Goal: Task Accomplishment & Management: Use online tool/utility

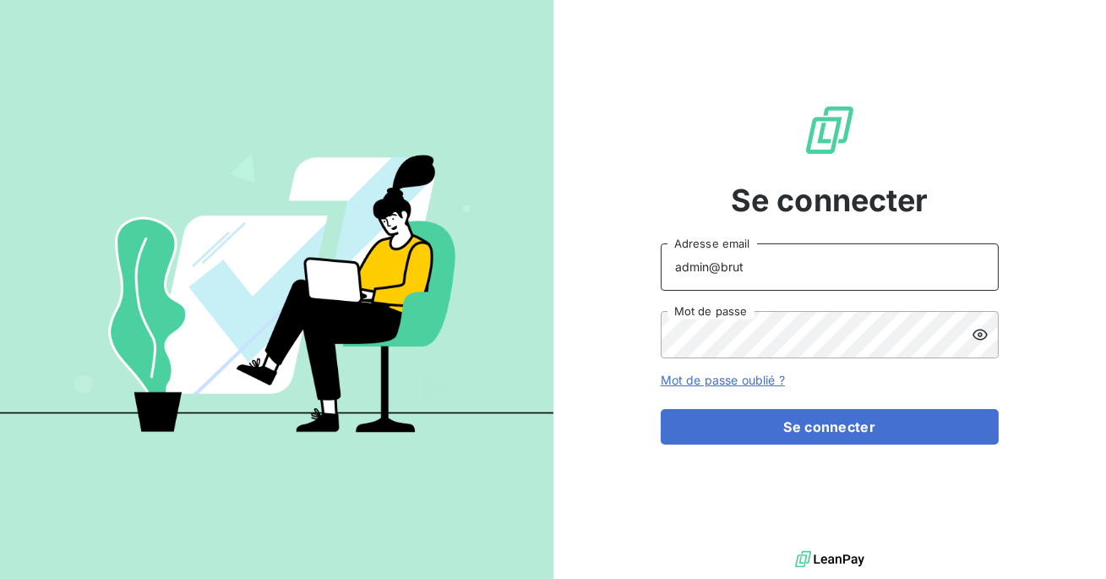
click at [767, 266] on input "admin@brut" at bounding box center [830, 266] width 338 height 47
type input "admin@talenzalteisaudit"
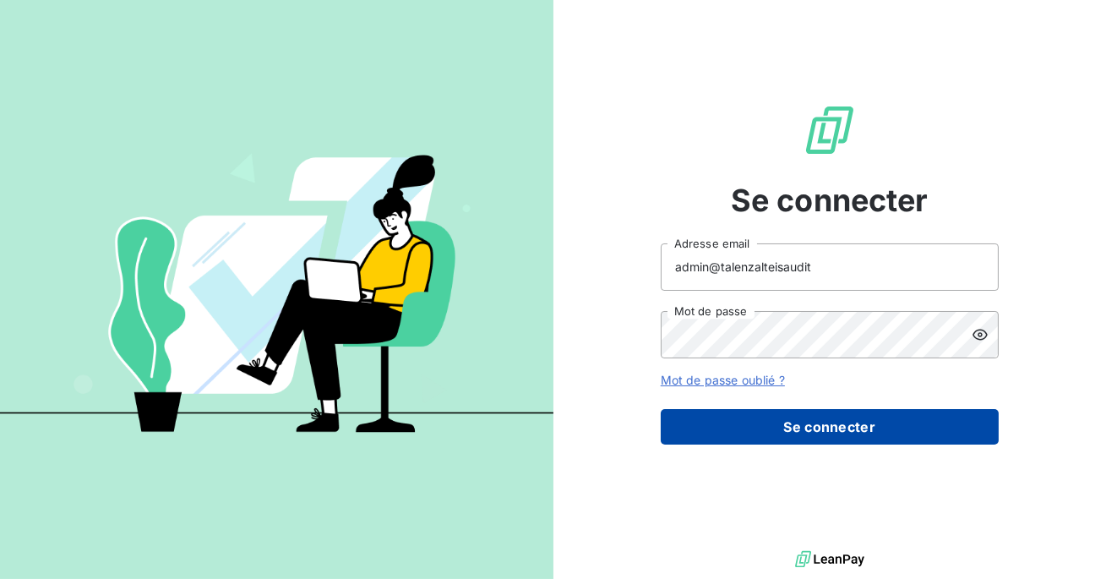
click at [844, 433] on button "Se connecter" at bounding box center [830, 426] width 338 height 35
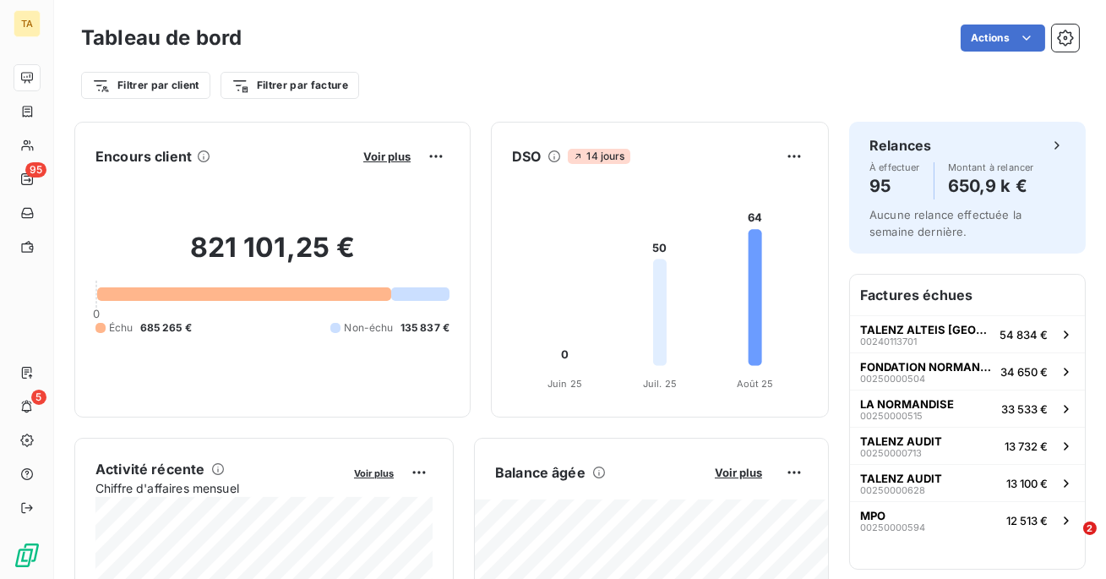
scroll to position [9, 0]
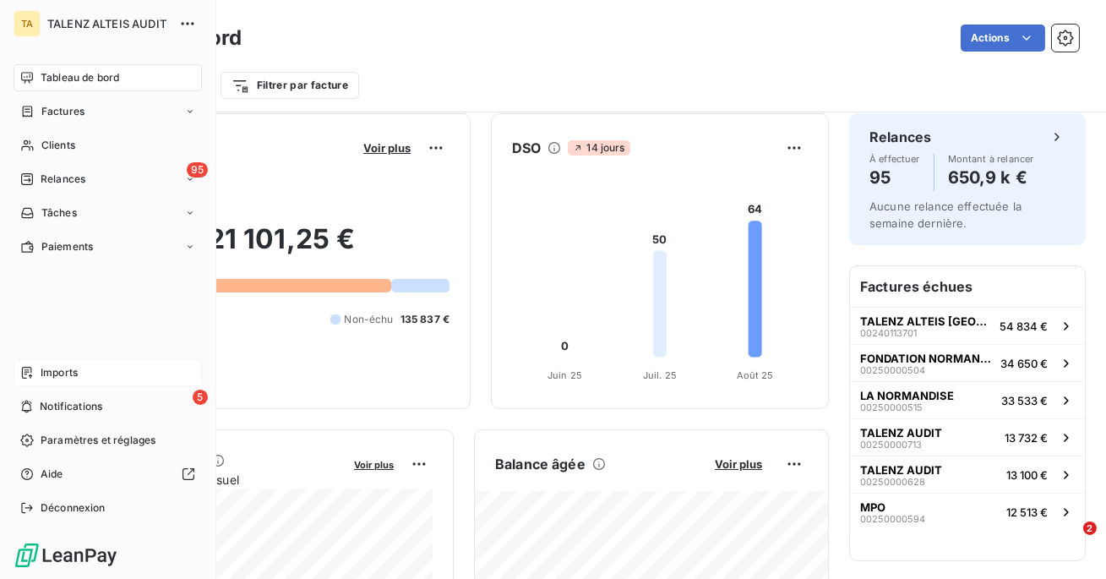
click at [23, 371] on icon at bounding box center [27, 373] width 14 height 14
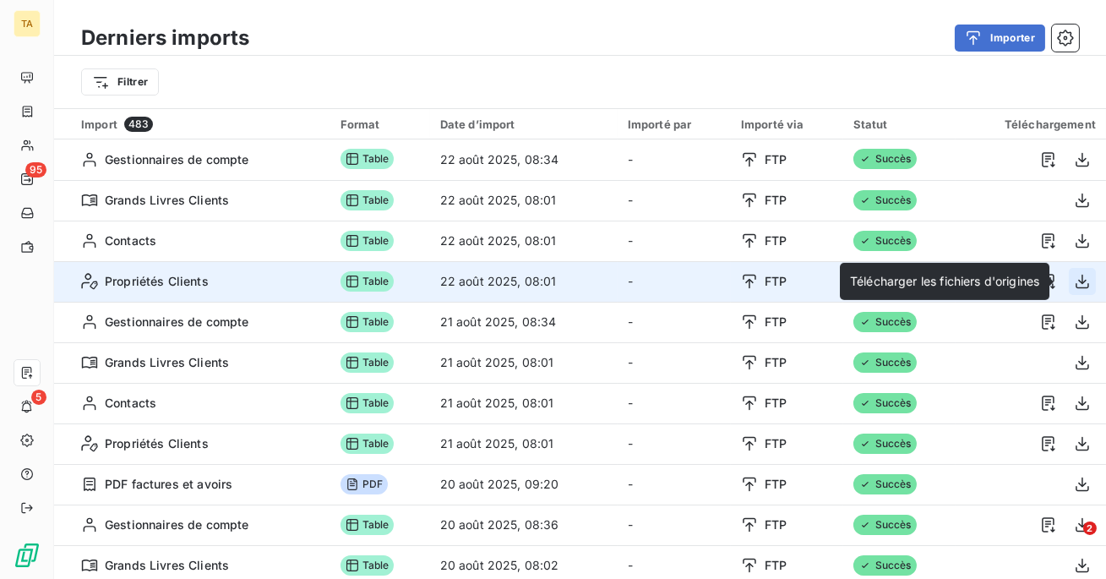
click at [1074, 284] on icon "button" at bounding box center [1082, 281] width 17 height 17
click at [1079, 280] on icon "button" at bounding box center [1083, 282] width 14 height 14
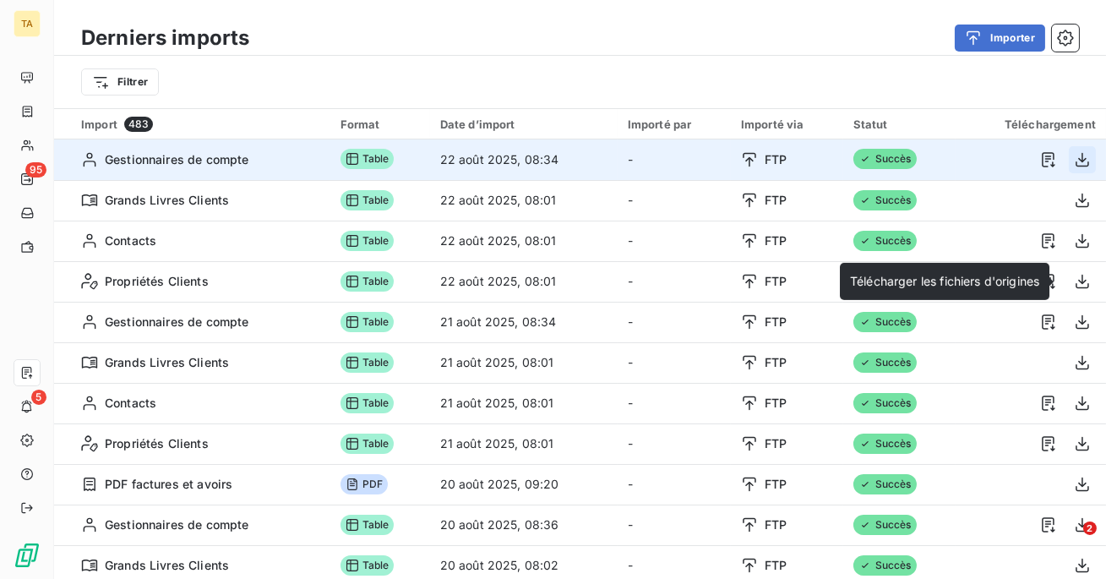
click at [1076, 160] on icon "button" at bounding box center [1083, 159] width 14 height 14
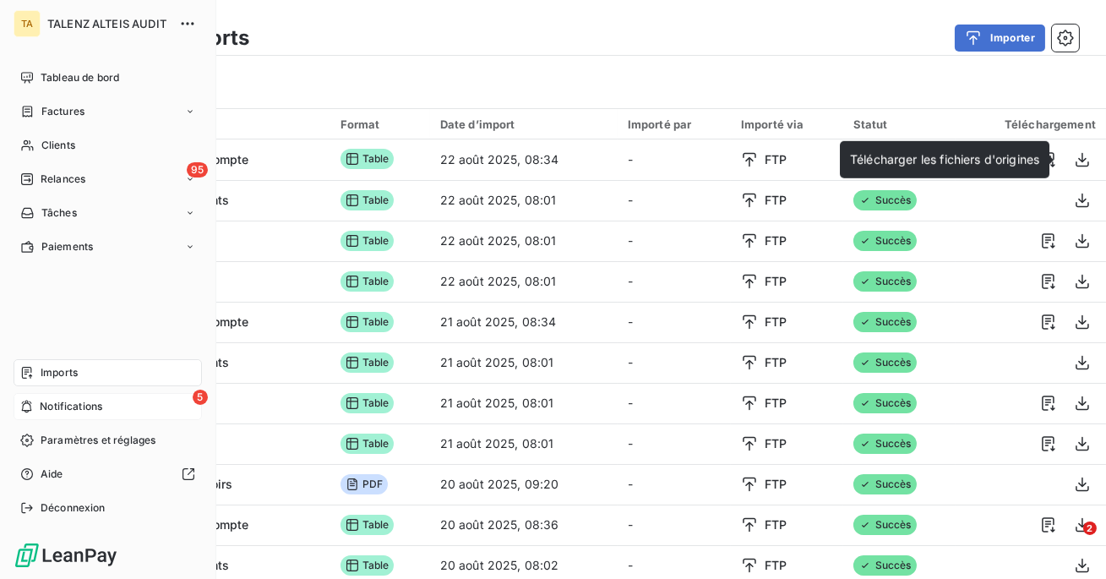
click at [41, 409] on span "Notifications" at bounding box center [71, 406] width 63 height 15
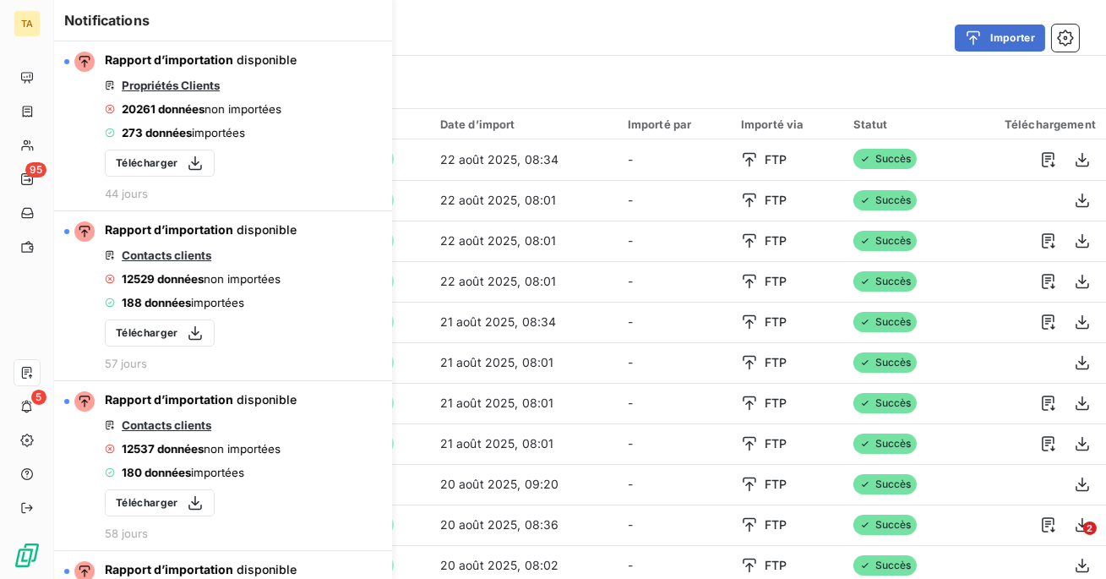
click at [549, 38] on div "Importer" at bounding box center [675, 38] width 810 height 27
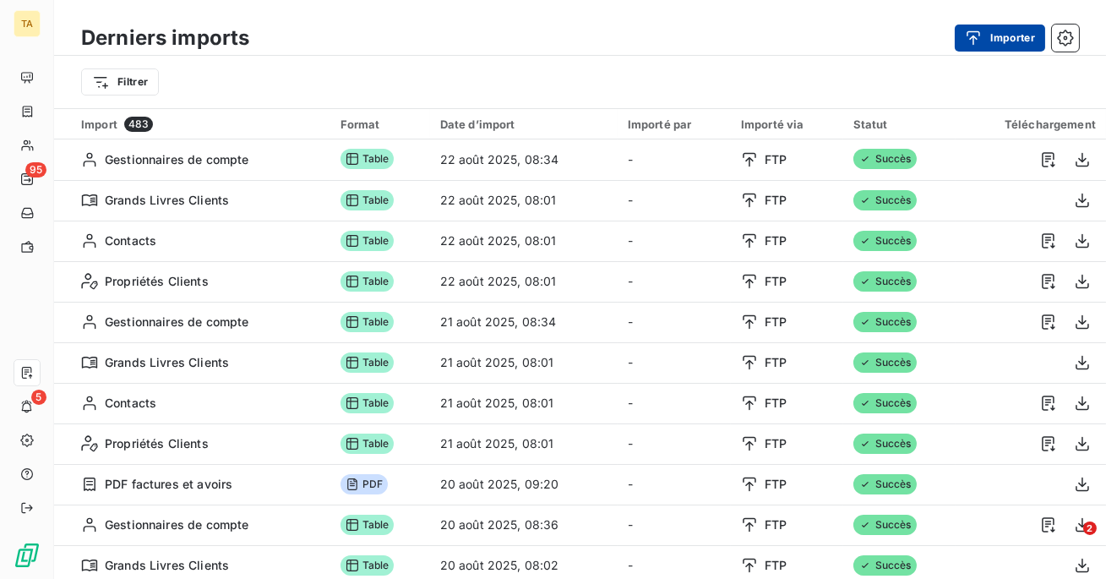
click at [987, 36] on div "button" at bounding box center [977, 38] width 25 height 17
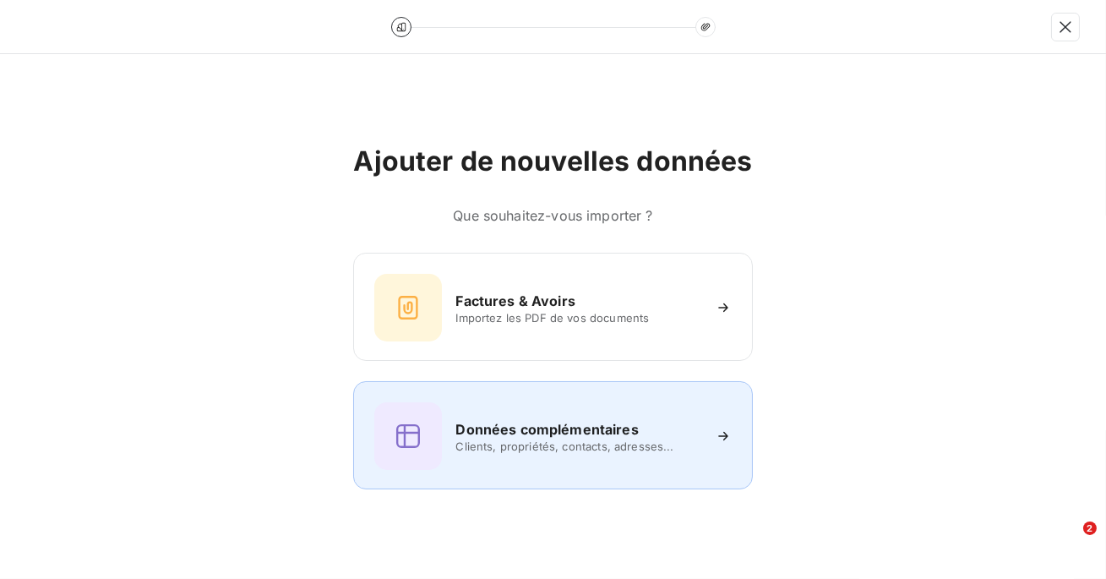
click at [542, 439] on span "Clients, propriétés, contacts, adresses..." at bounding box center [577, 446] width 245 height 14
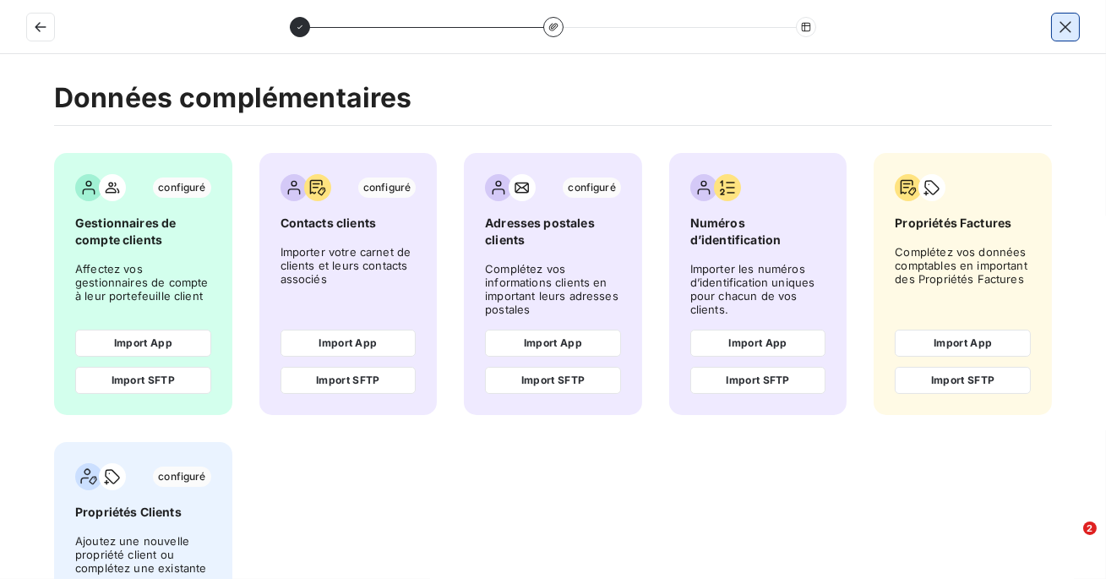
click at [1068, 22] on icon "button" at bounding box center [1065, 27] width 17 height 17
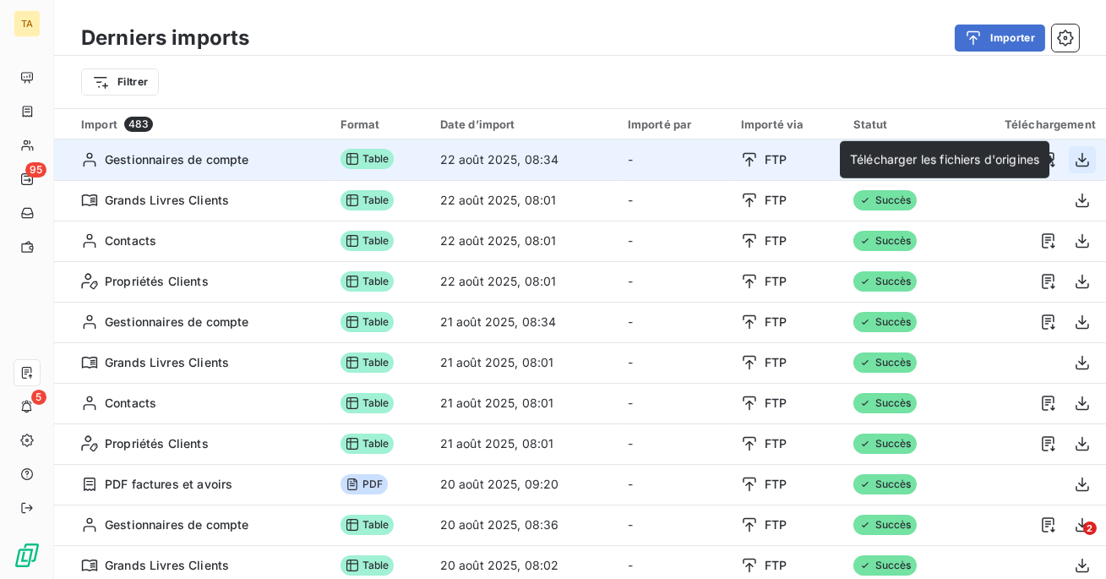
click at [1076, 159] on icon "button" at bounding box center [1083, 159] width 14 height 14
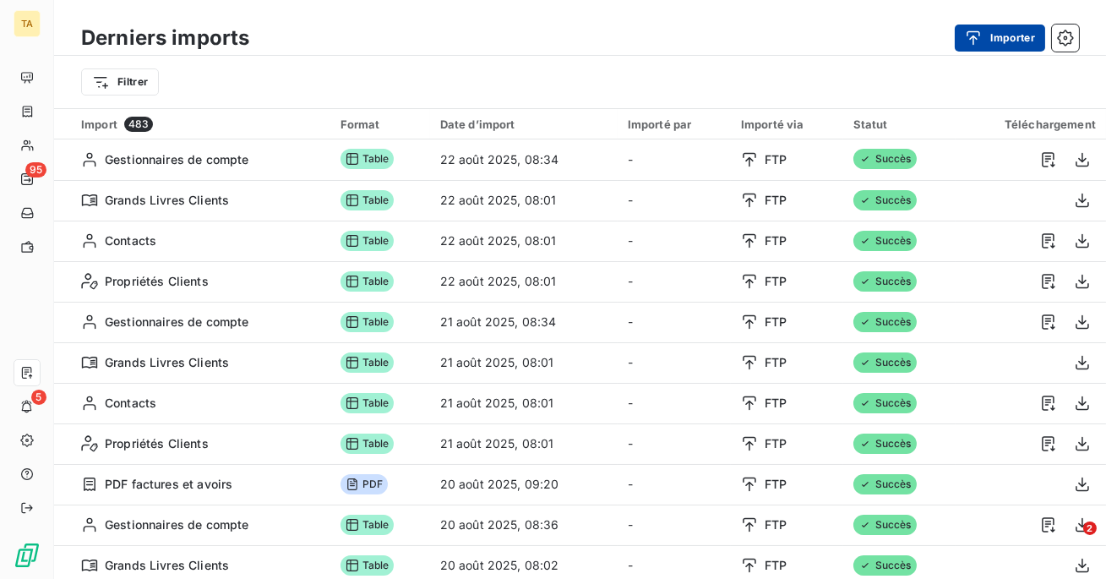
click at [1000, 47] on button "Importer" at bounding box center [1000, 38] width 90 height 27
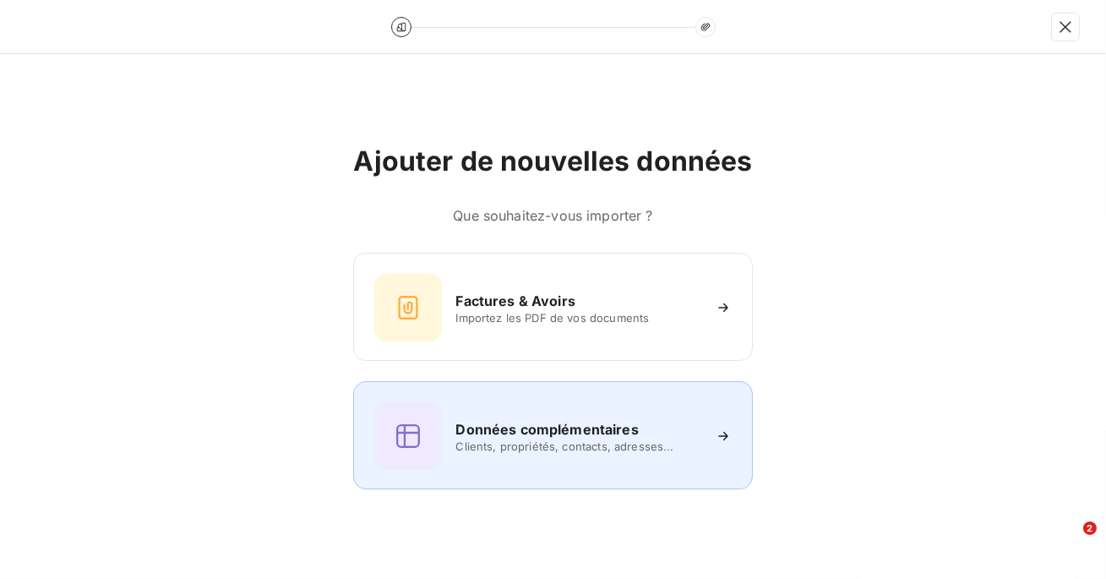
click at [529, 453] on div "Données complémentaires Clients, propriétés, contacts, adresses..." at bounding box center [552, 436] width 357 height 68
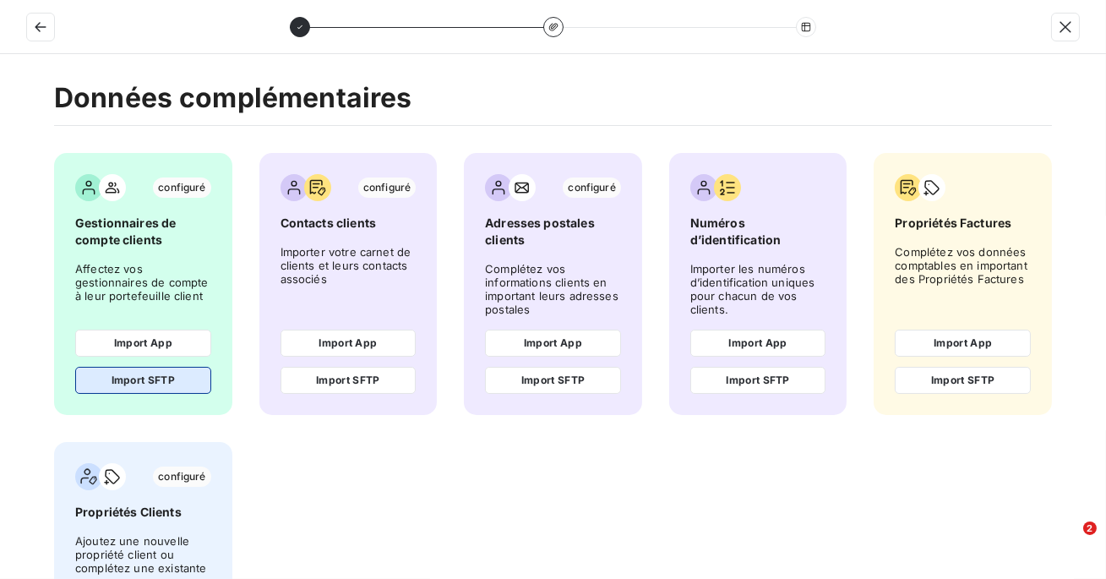
click at [144, 384] on button "Import SFTP" at bounding box center [143, 380] width 136 height 27
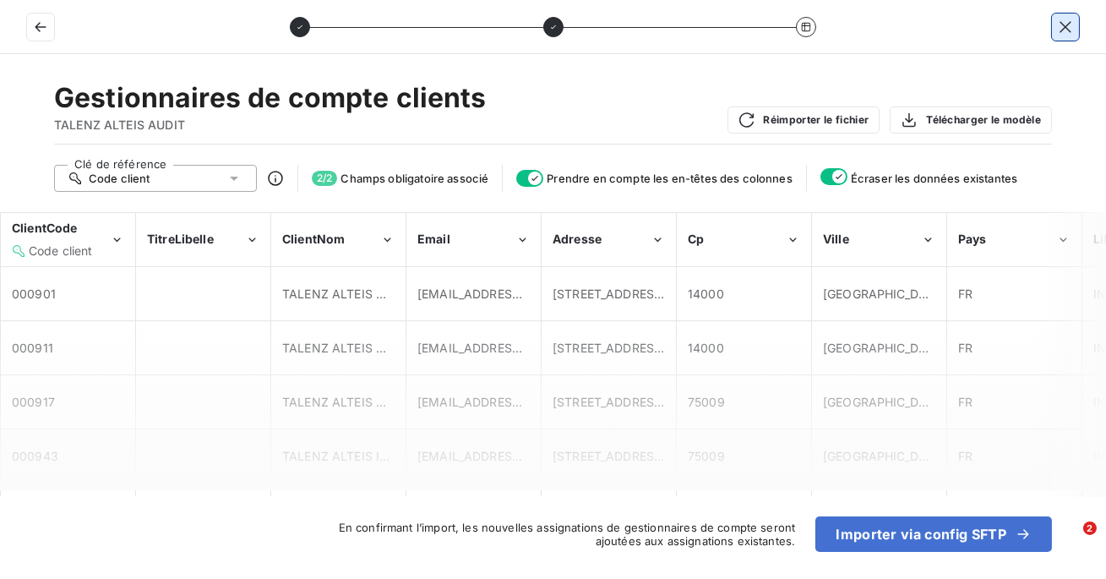
click at [1064, 20] on icon "button" at bounding box center [1065, 27] width 17 height 17
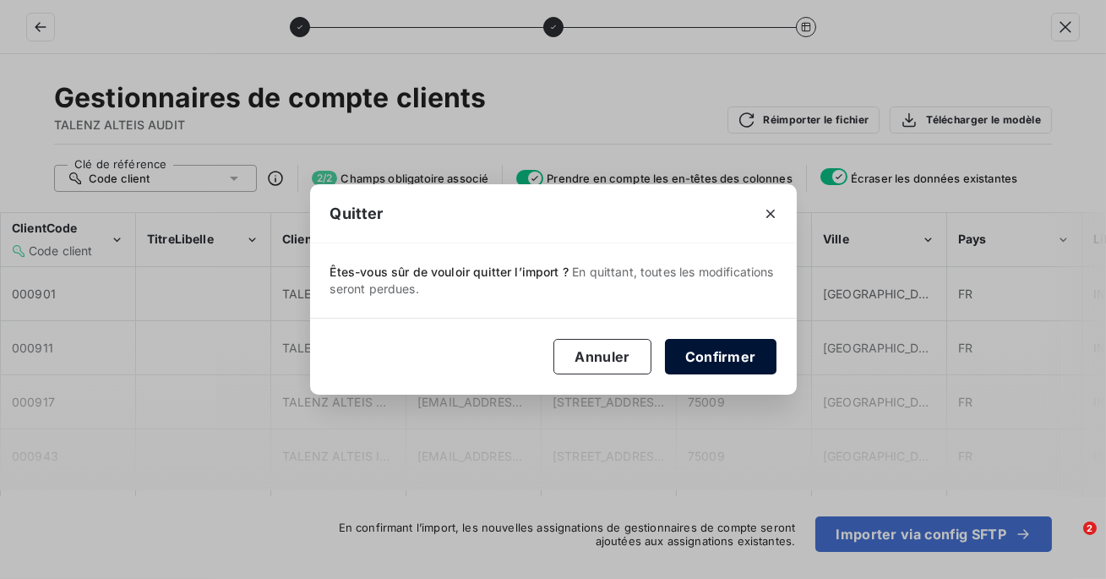
click at [707, 357] on button "Confirmer" at bounding box center [721, 356] width 112 height 35
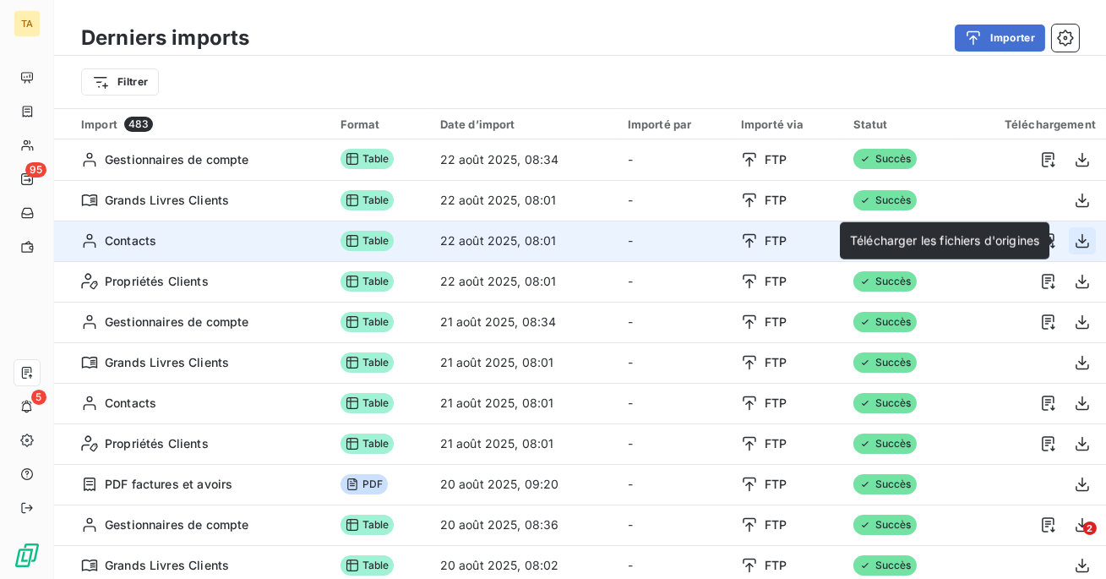
click at [1077, 241] on icon "button" at bounding box center [1082, 240] width 17 height 17
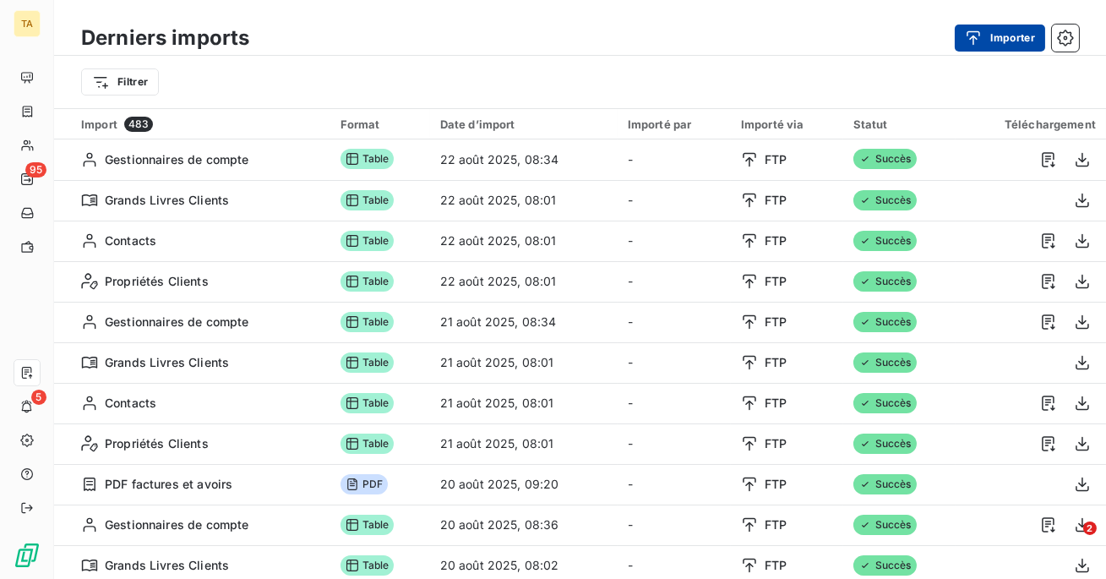
click at [995, 35] on button "Importer" at bounding box center [1000, 38] width 90 height 27
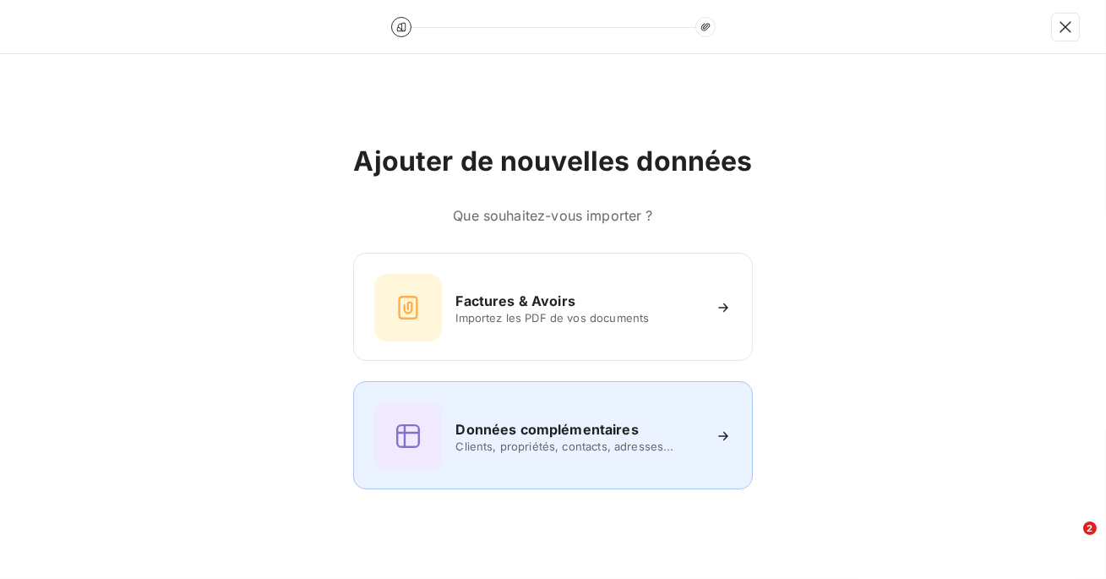
click at [553, 448] on span "Clients, propriétés, contacts, adresses..." at bounding box center [577, 446] width 245 height 14
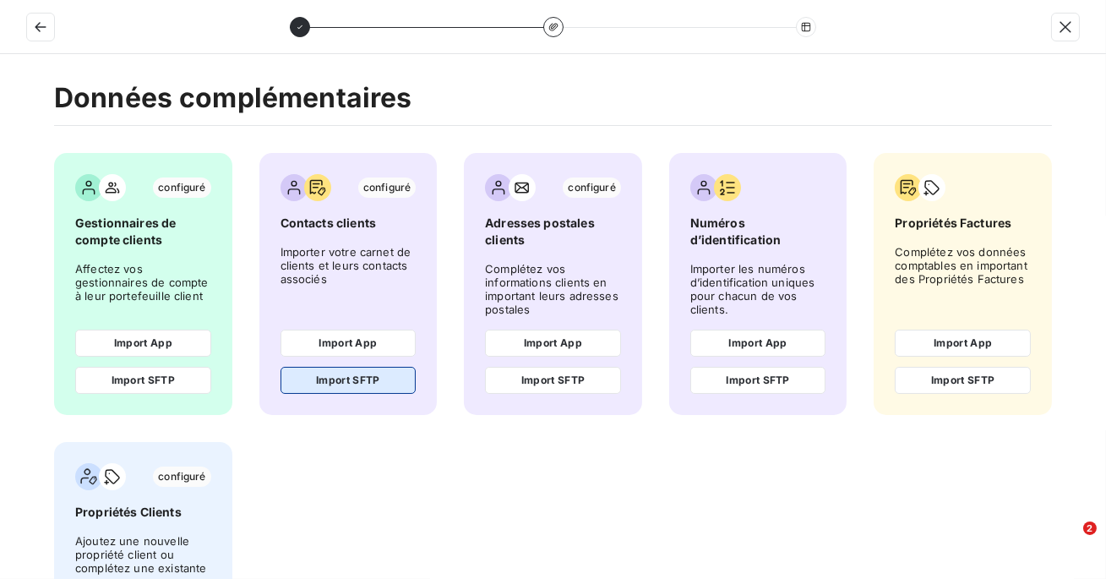
click at [369, 383] on button "Import SFTP" at bounding box center [349, 380] width 136 height 27
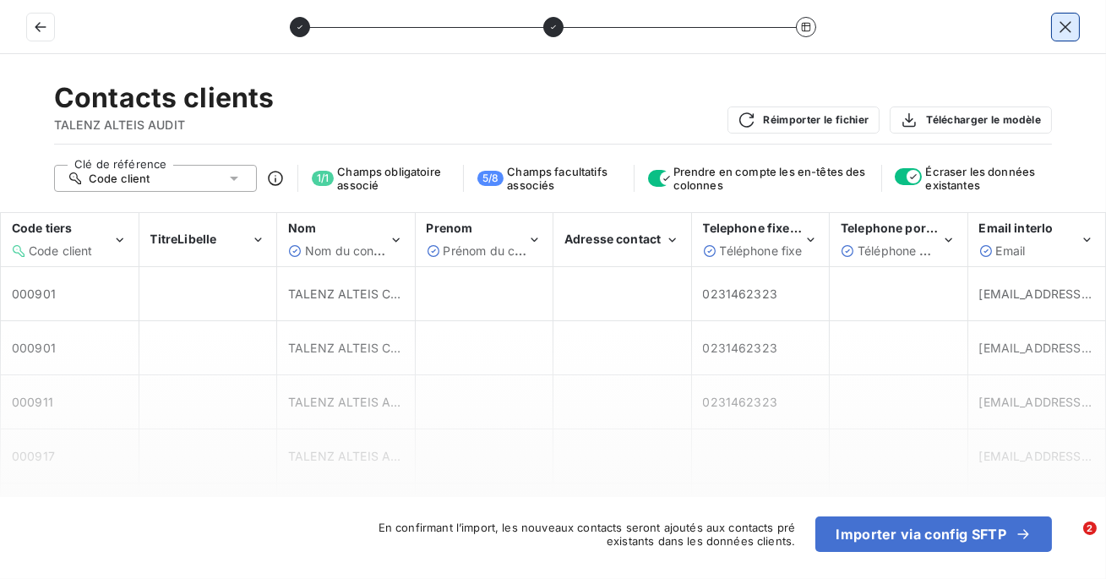
click at [1065, 28] on icon "button" at bounding box center [1065, 27] width 17 height 17
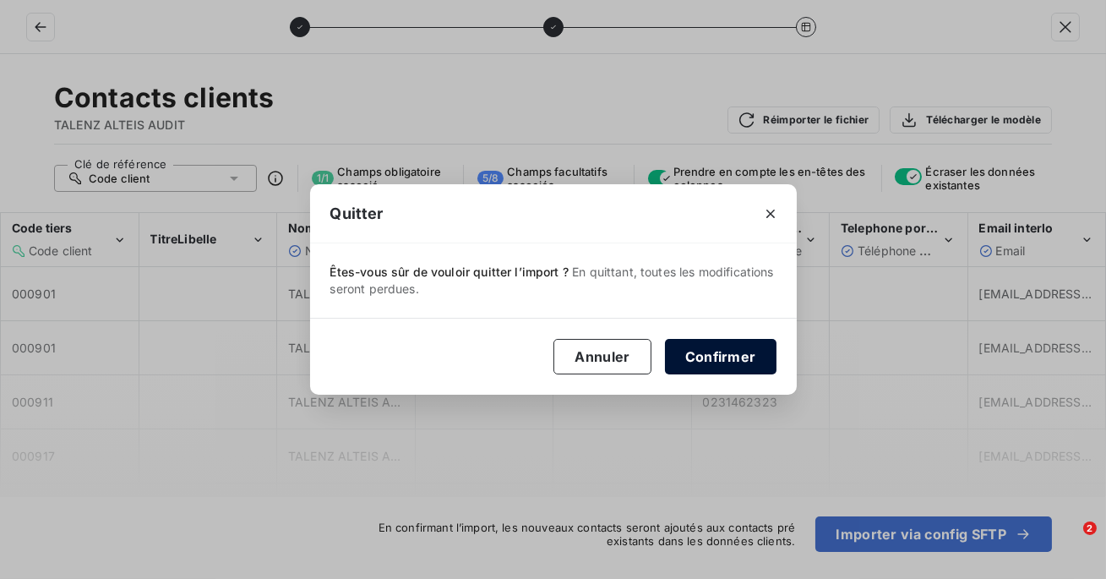
click at [730, 357] on button "Confirmer" at bounding box center [721, 356] width 112 height 35
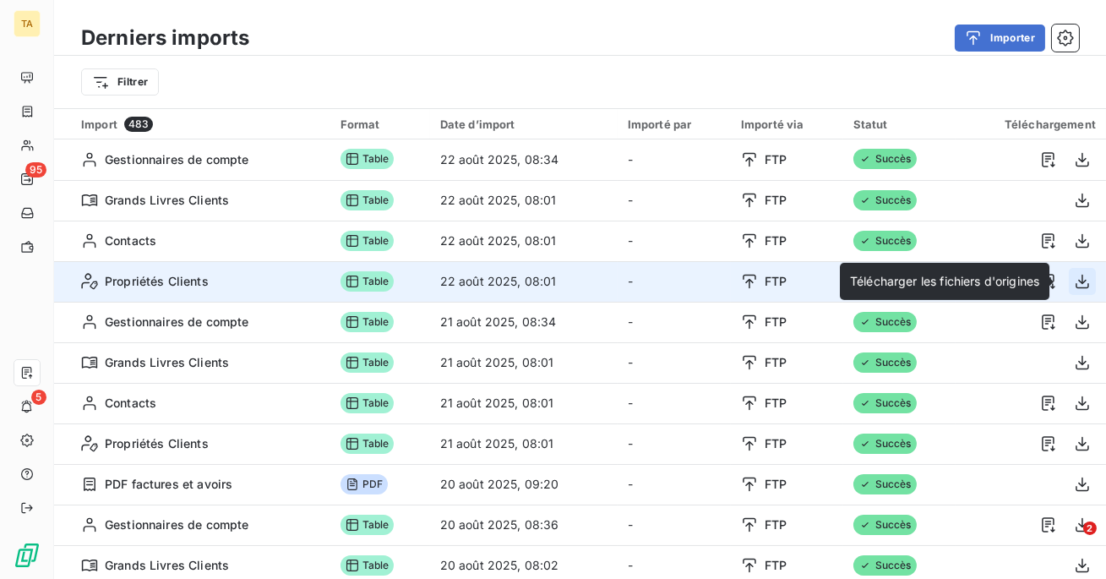
click at [1074, 275] on icon "button" at bounding box center [1082, 281] width 17 height 17
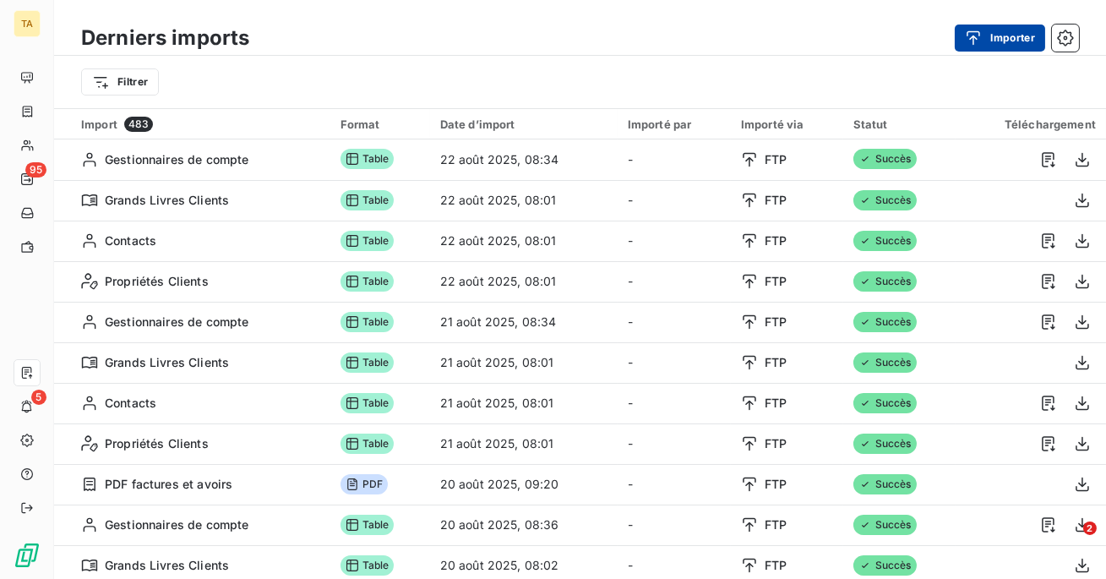
click at [990, 31] on button "Importer" at bounding box center [1000, 38] width 90 height 27
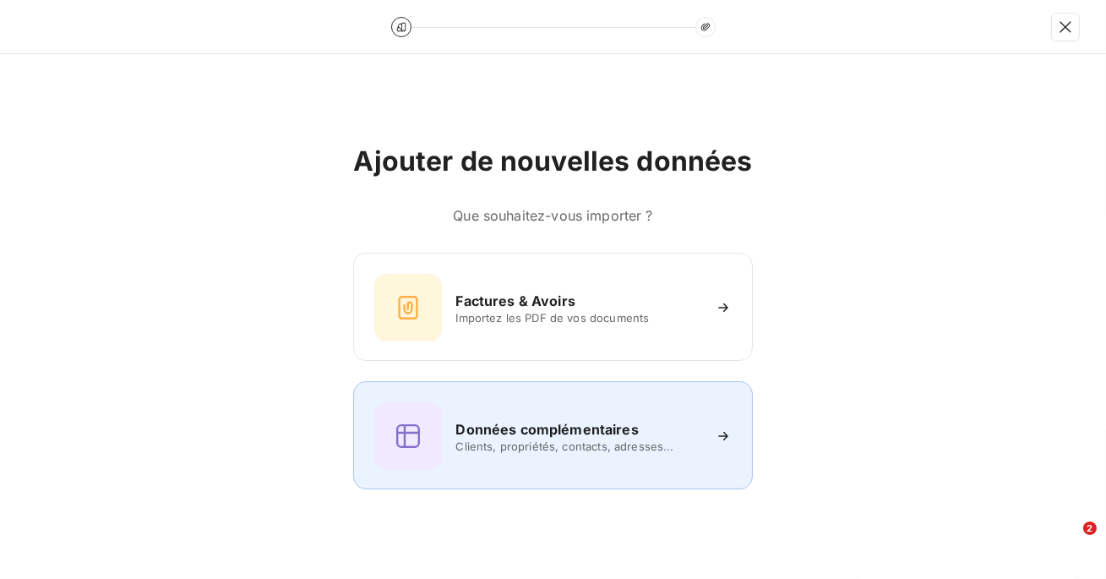
click at [548, 425] on h6 "Données complémentaires" at bounding box center [546, 429] width 183 height 20
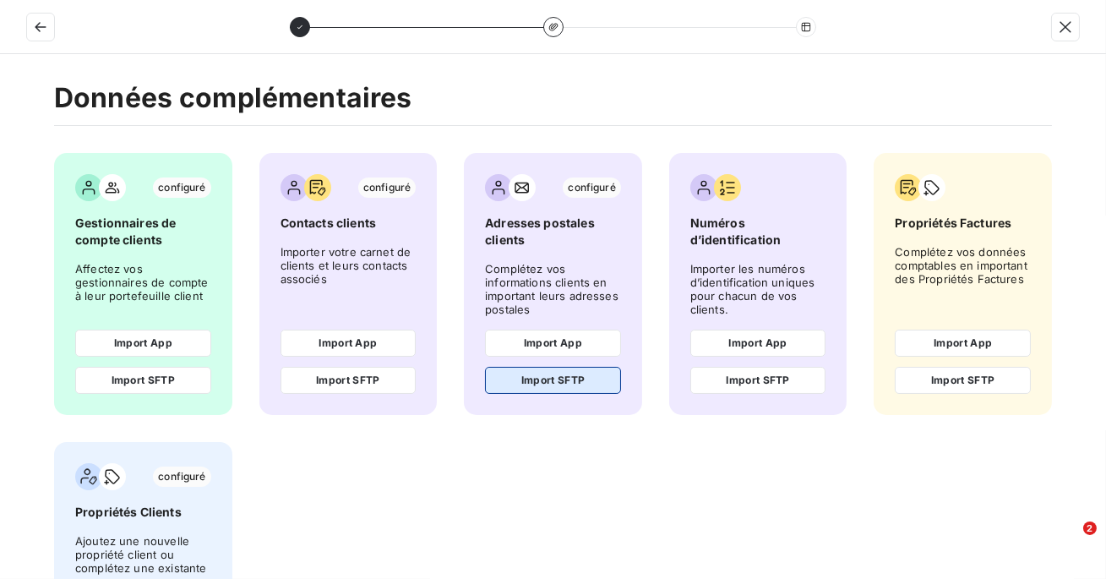
click at [517, 378] on button "Import SFTP" at bounding box center [553, 380] width 136 height 27
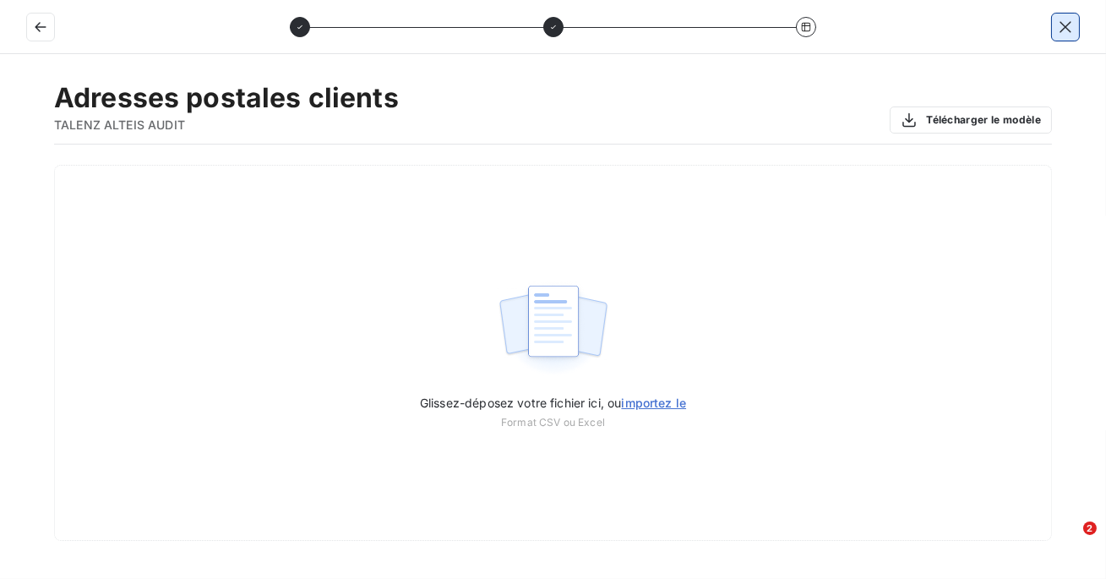
click at [1066, 28] on icon "button" at bounding box center [1065, 27] width 17 height 17
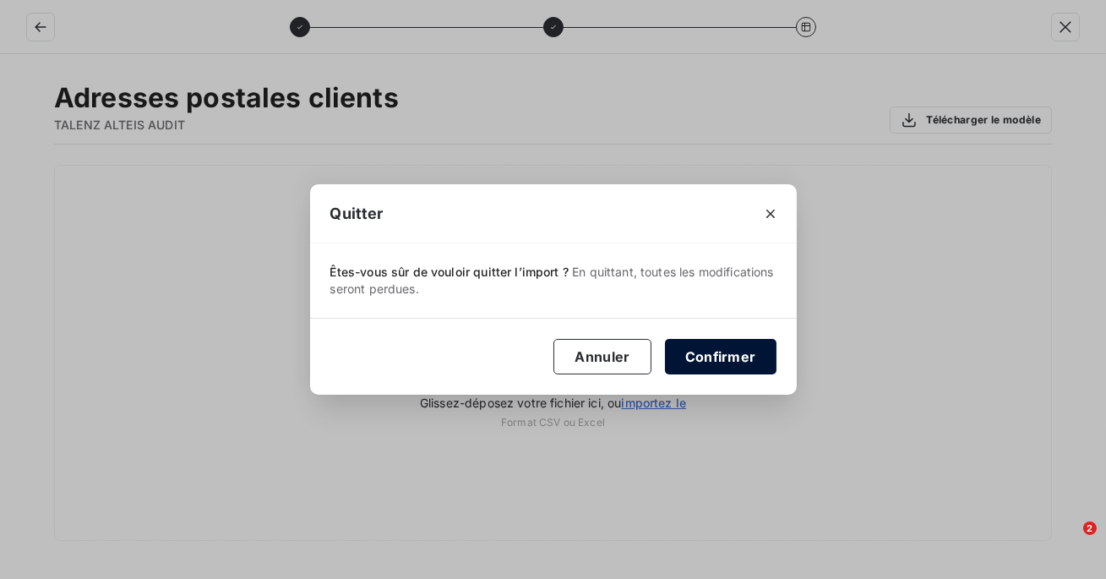
click at [691, 343] on button "Confirmer" at bounding box center [721, 356] width 112 height 35
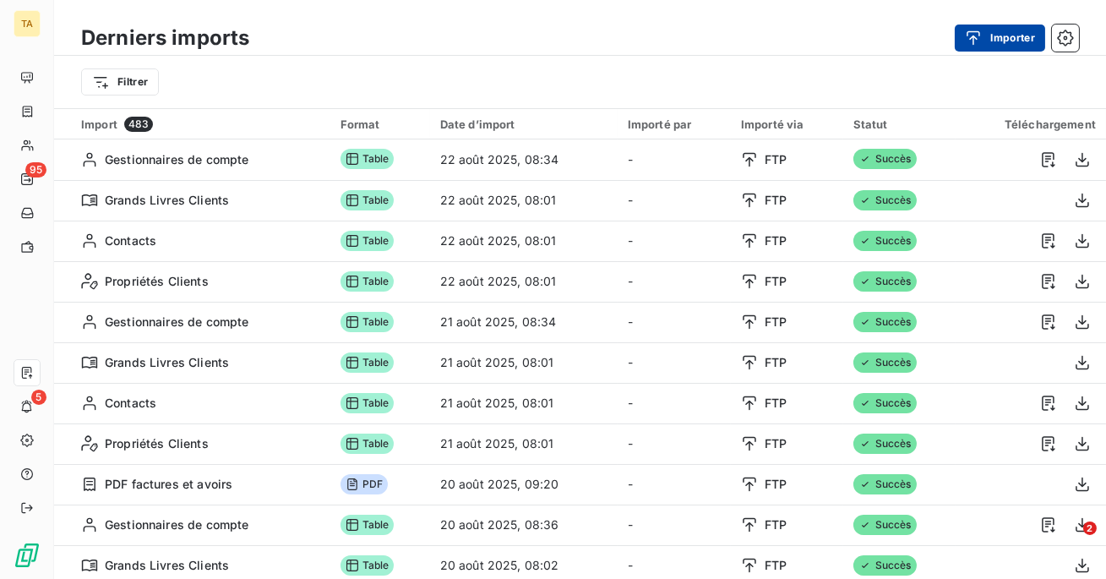
click at [986, 37] on div "button" at bounding box center [977, 38] width 25 height 17
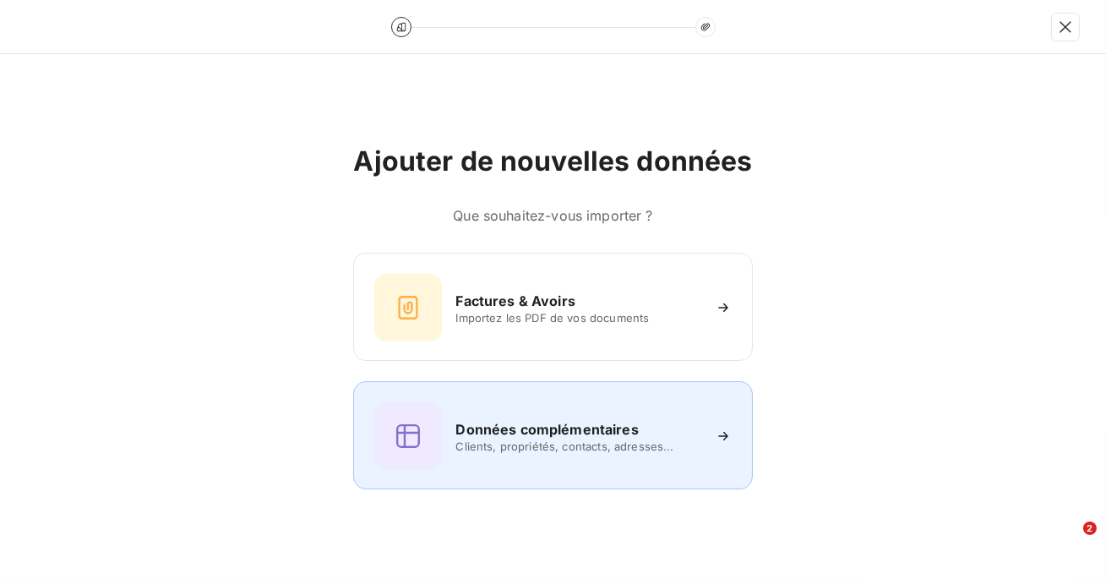
click at [563, 449] on span "Clients, propriétés, contacts, adresses..." at bounding box center [577, 446] width 245 height 14
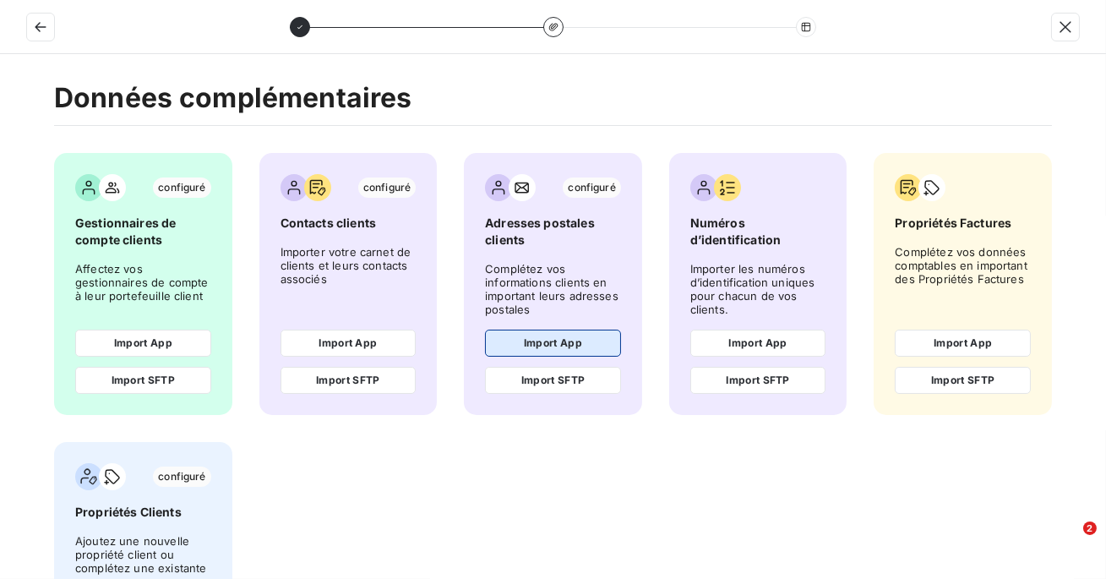
click at [569, 345] on button "Import App" at bounding box center [553, 343] width 136 height 27
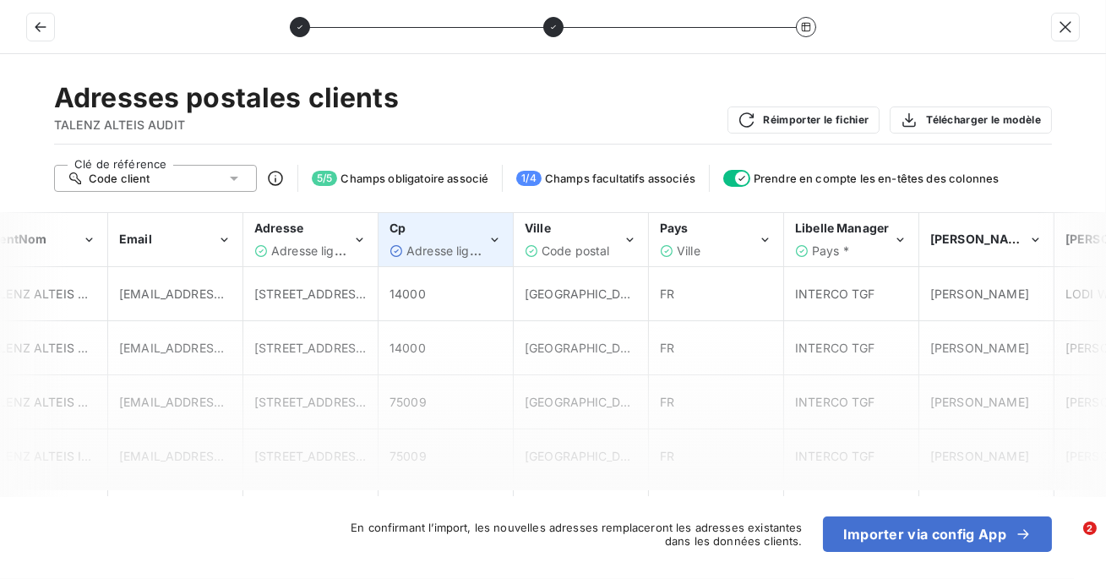
scroll to position [0, 303]
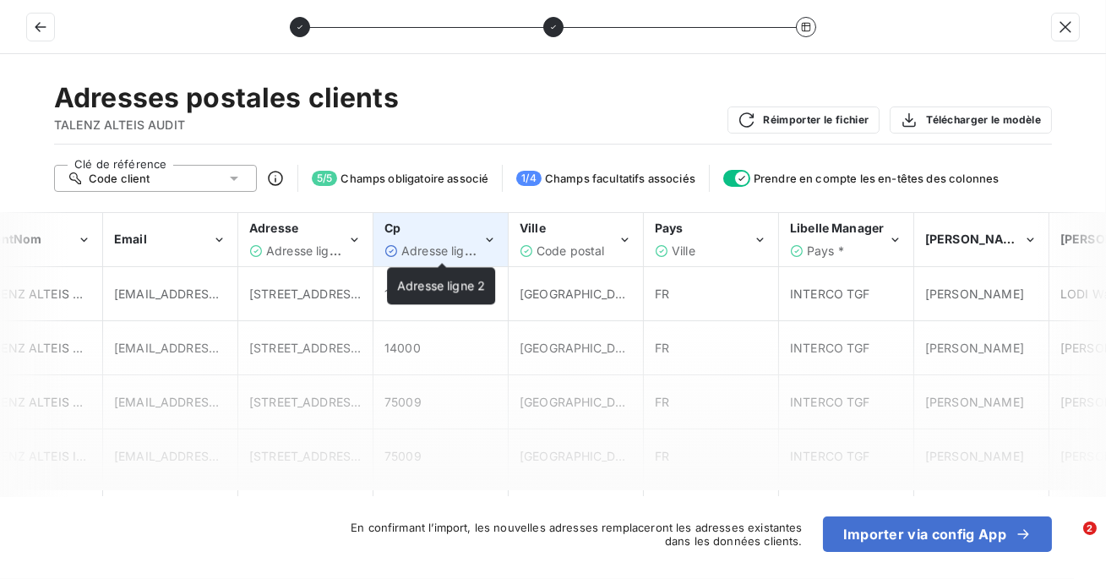
click at [432, 243] on span "Adresse ligne 2" at bounding box center [445, 250] width 88 height 14
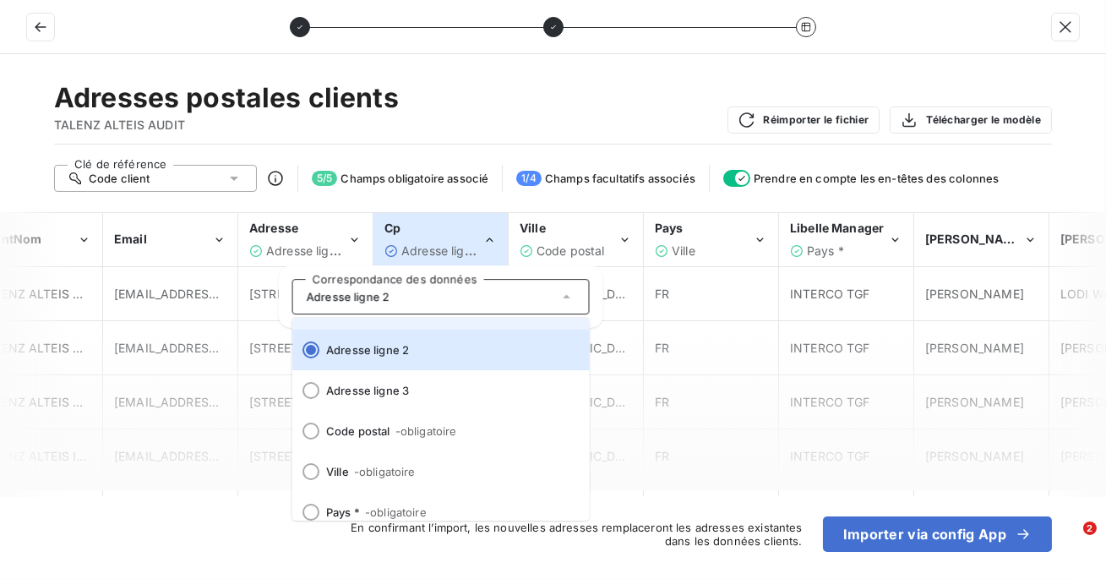
scroll to position [209, 0]
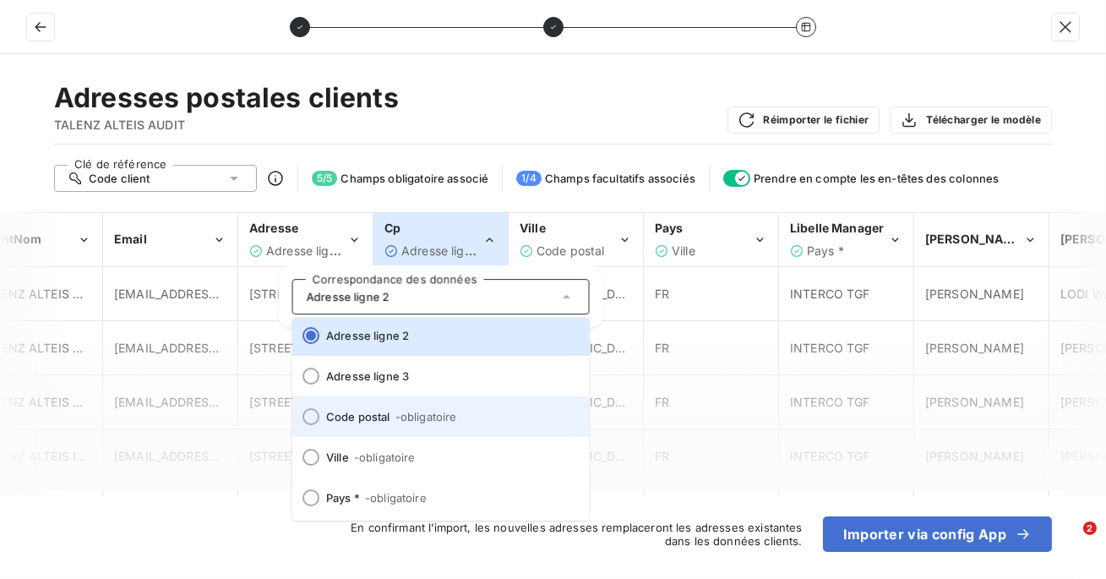
click at [435, 410] on span "- obligatoire" at bounding box center [426, 417] width 62 height 14
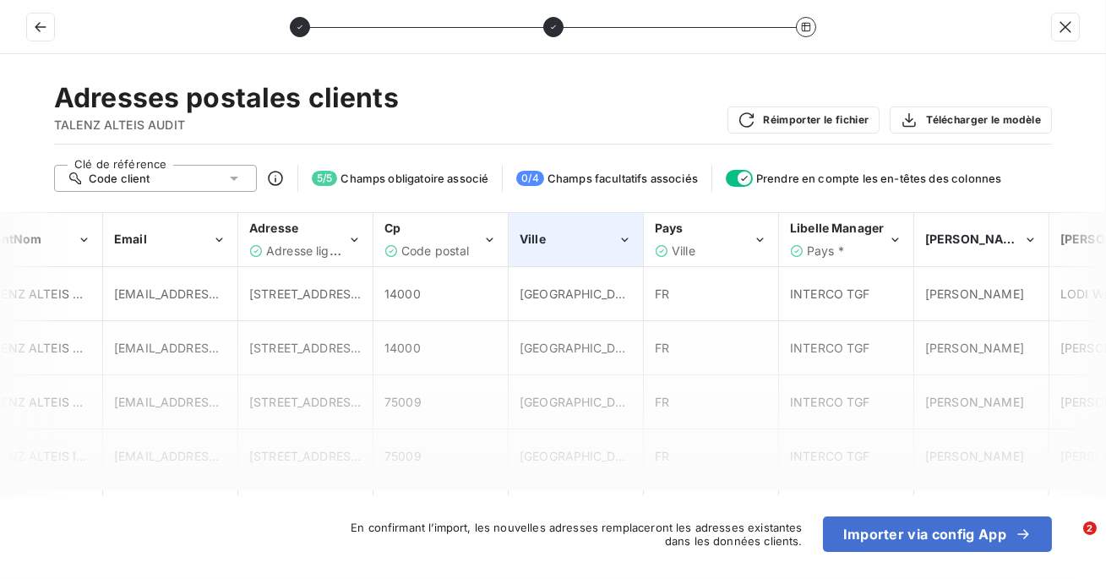
click at [574, 253] on div "Ville" at bounding box center [576, 240] width 133 height 52
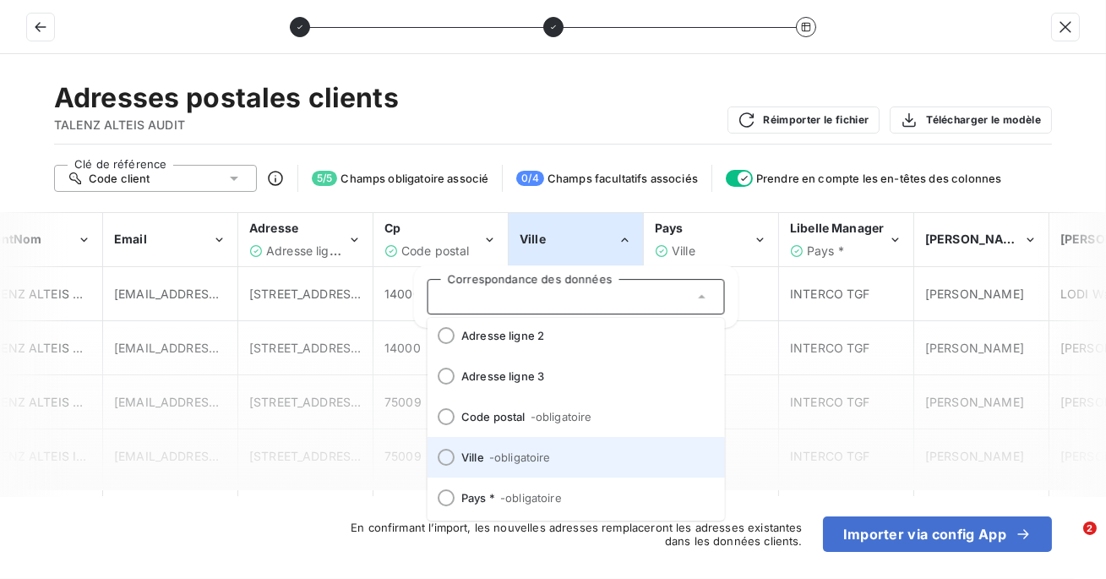
click at [542, 447] on li "Ville - obligatoire" at bounding box center [576, 457] width 297 height 41
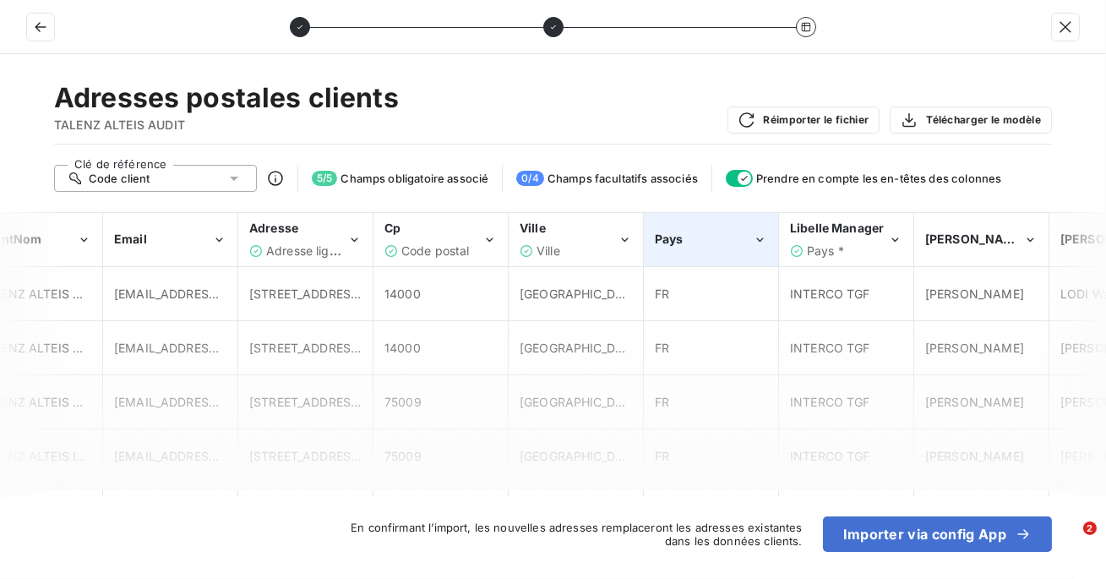
click at [717, 254] on div "Pays" at bounding box center [711, 240] width 133 height 52
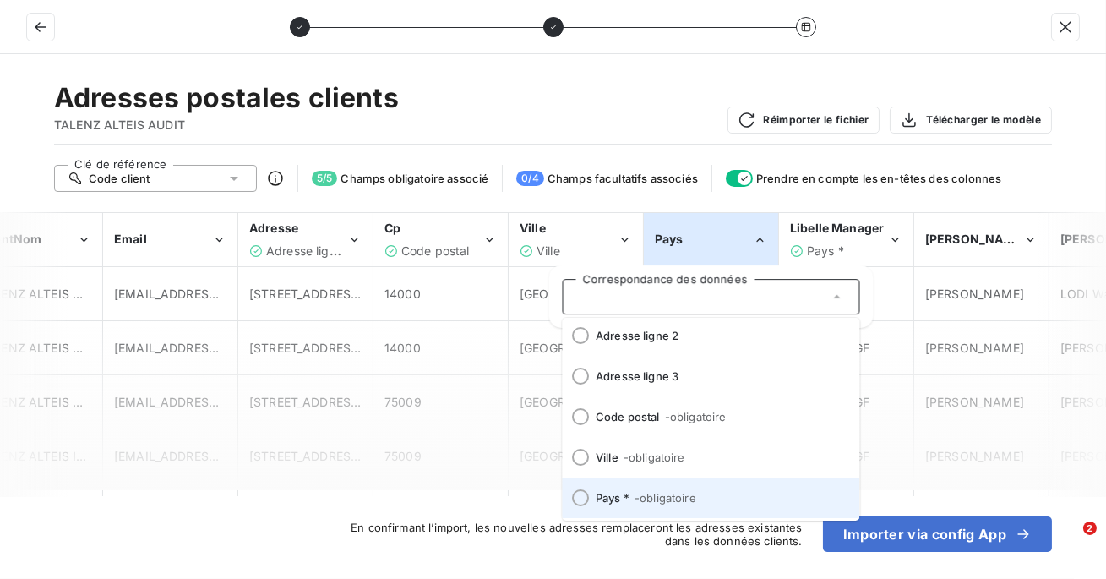
click at [628, 509] on li "Pays * - obligatoire" at bounding box center [711, 497] width 297 height 41
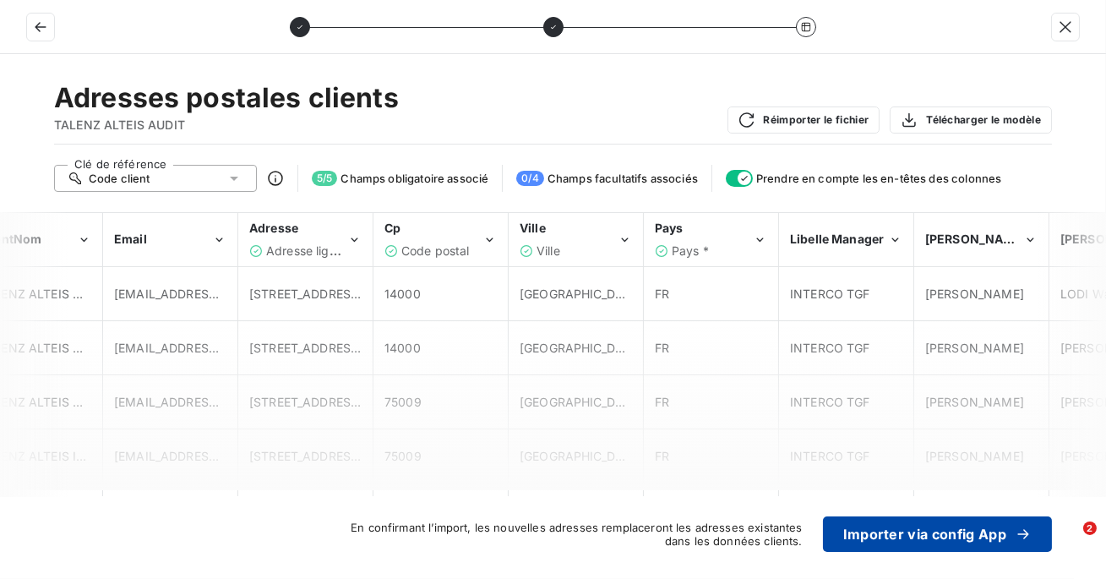
click at [850, 533] on button "Importer via config App" at bounding box center [937, 533] width 229 height 35
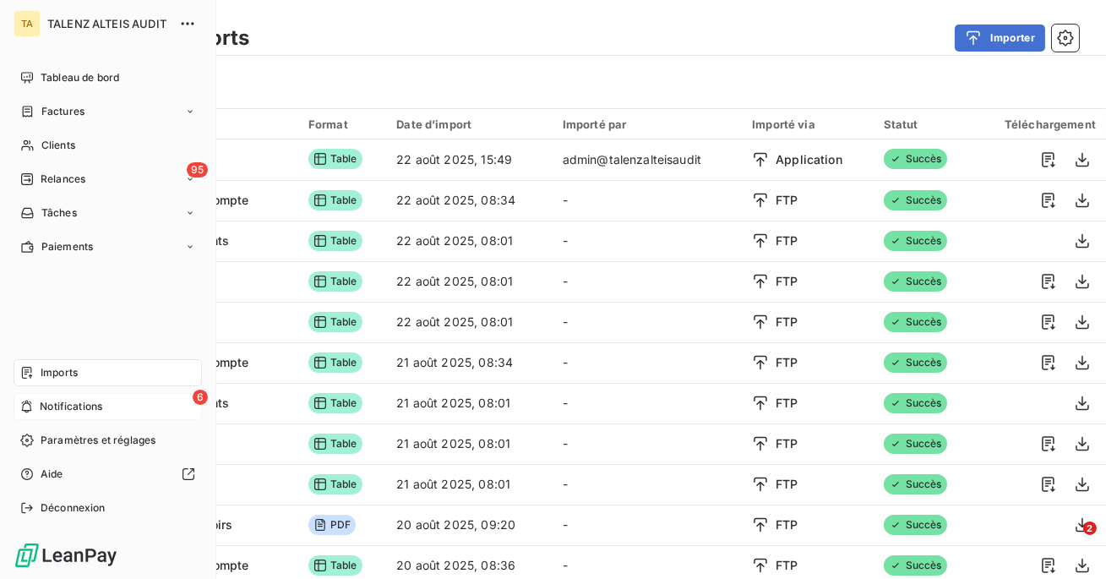
click at [44, 404] on span "Notifications" at bounding box center [71, 406] width 63 height 15
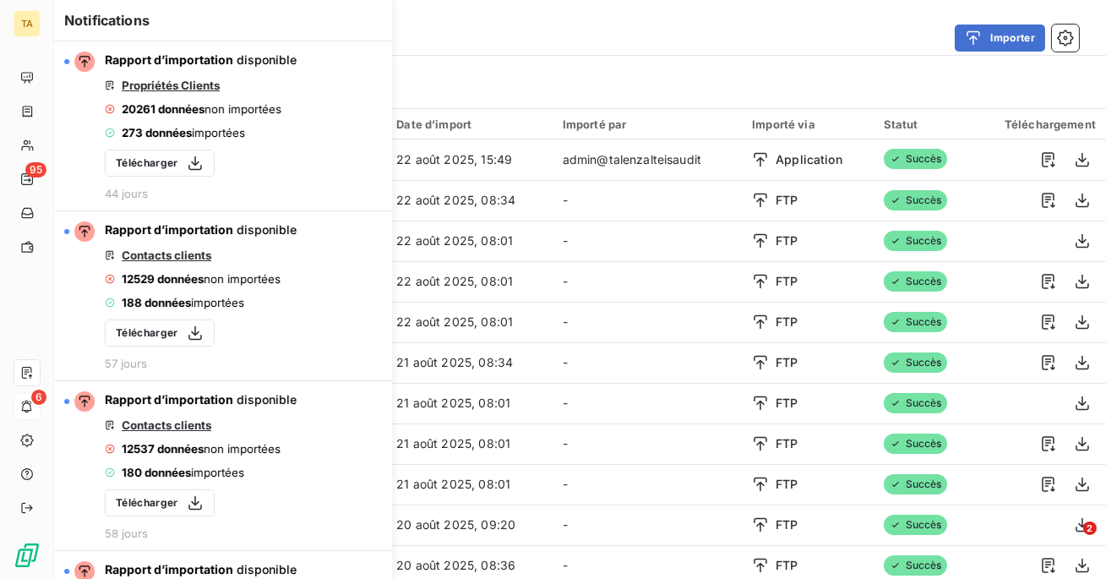
click at [464, 56] on div "Filtrer" at bounding box center [580, 82] width 1052 height 52
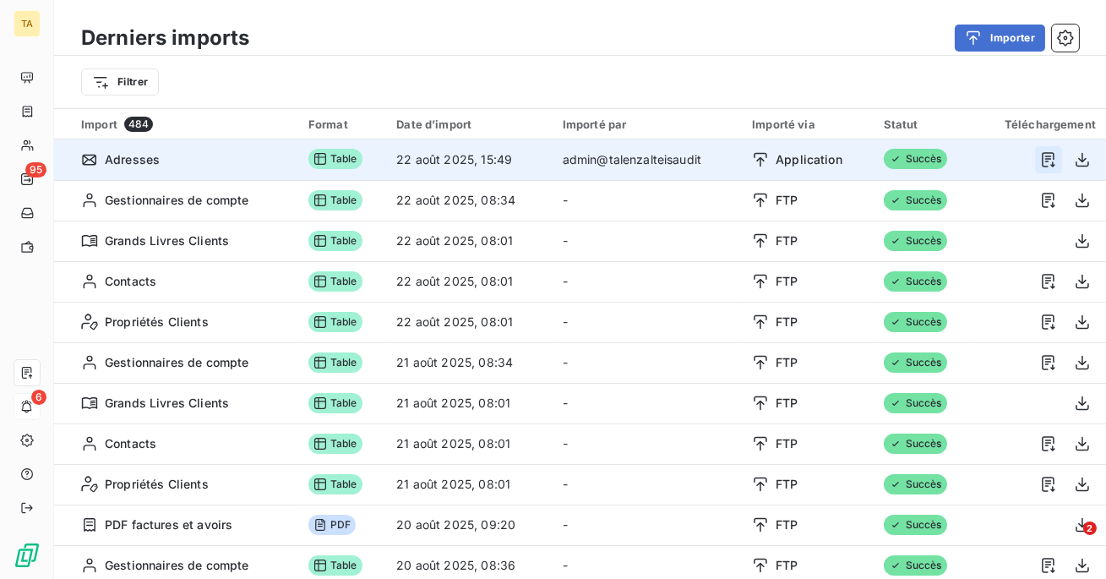
click at [1042, 156] on icon "button" at bounding box center [1048, 159] width 13 height 15
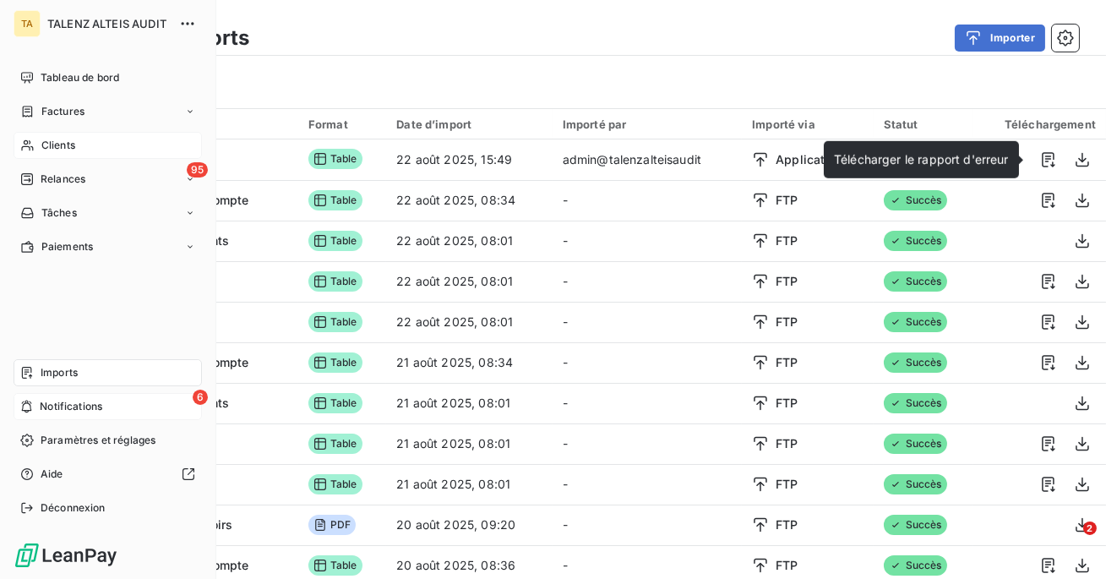
click at [25, 145] on icon at bounding box center [27, 145] width 12 height 11
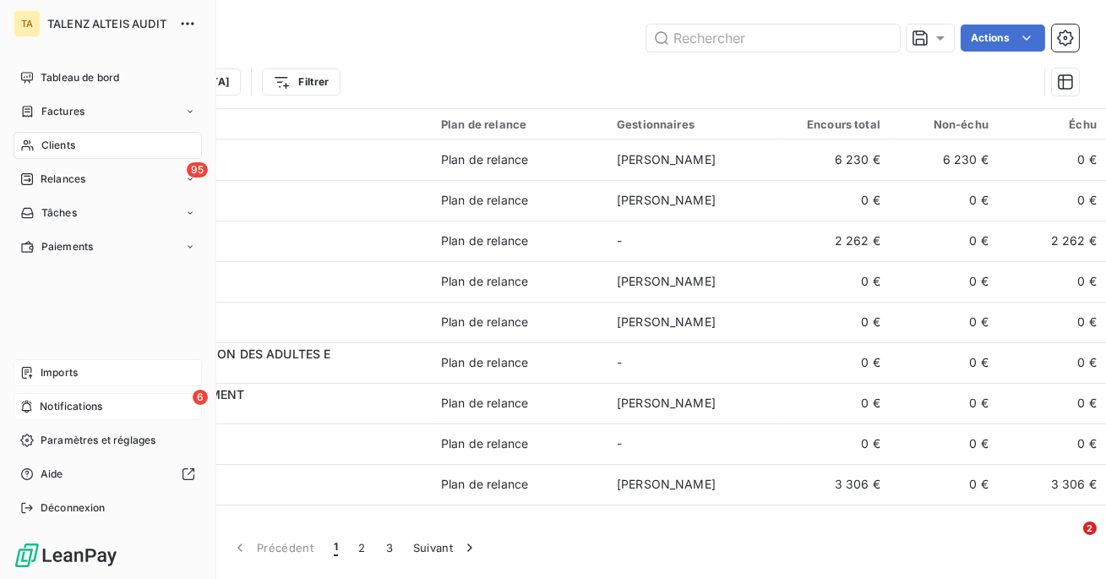
click at [49, 374] on span "Imports" at bounding box center [59, 372] width 37 height 15
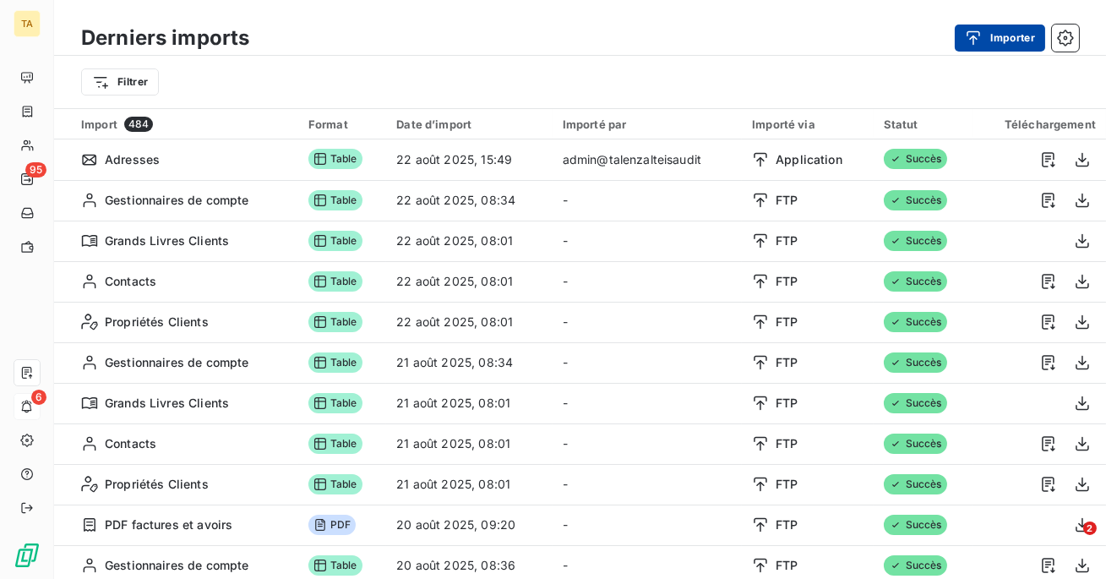
click at [985, 32] on div "button" at bounding box center [977, 38] width 25 height 17
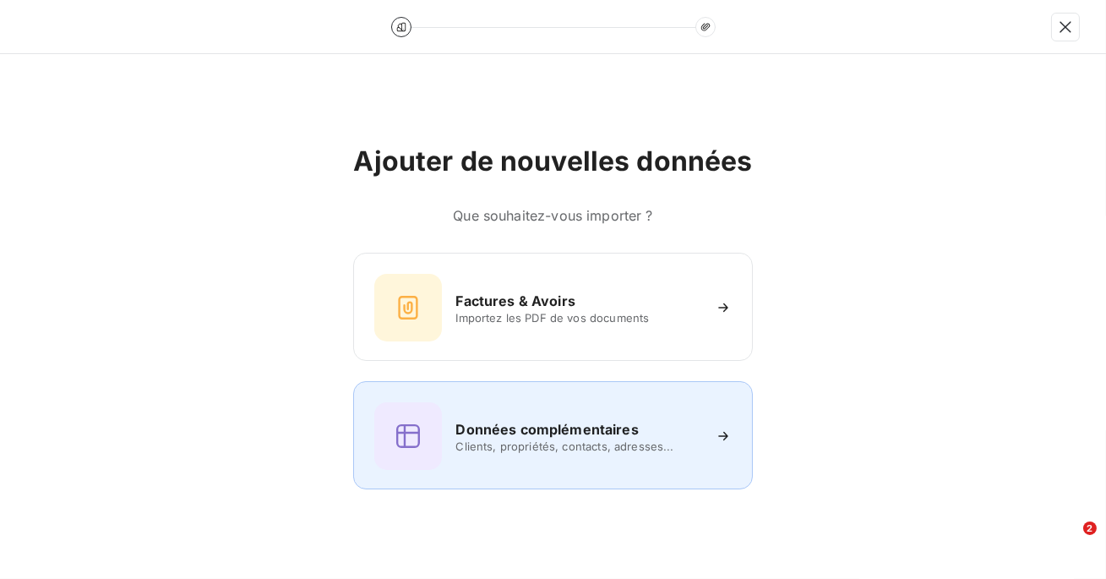
click at [568, 435] on h6 "Données complémentaires" at bounding box center [546, 429] width 183 height 20
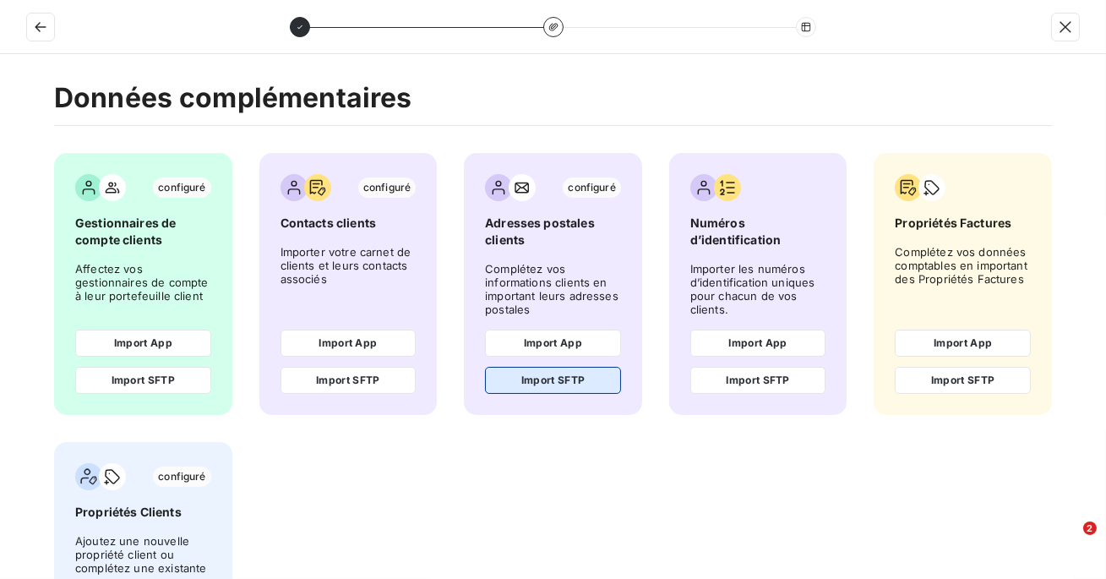
click at [563, 385] on button "Import SFTP" at bounding box center [553, 380] width 136 height 27
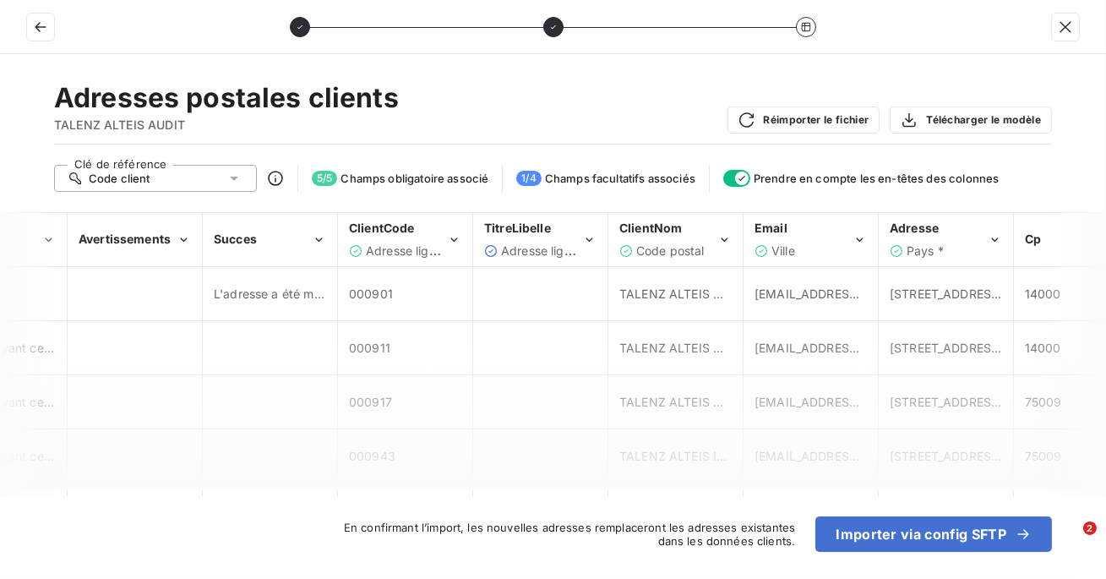
scroll to position [0, 303]
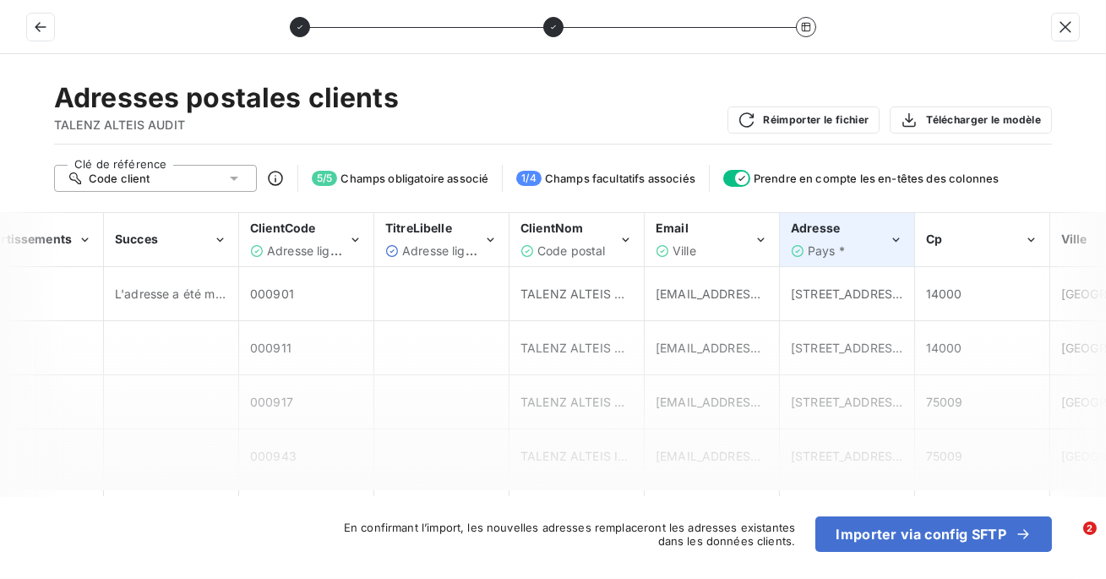
click at [815, 249] on span "Pays *" at bounding box center [826, 250] width 37 height 14
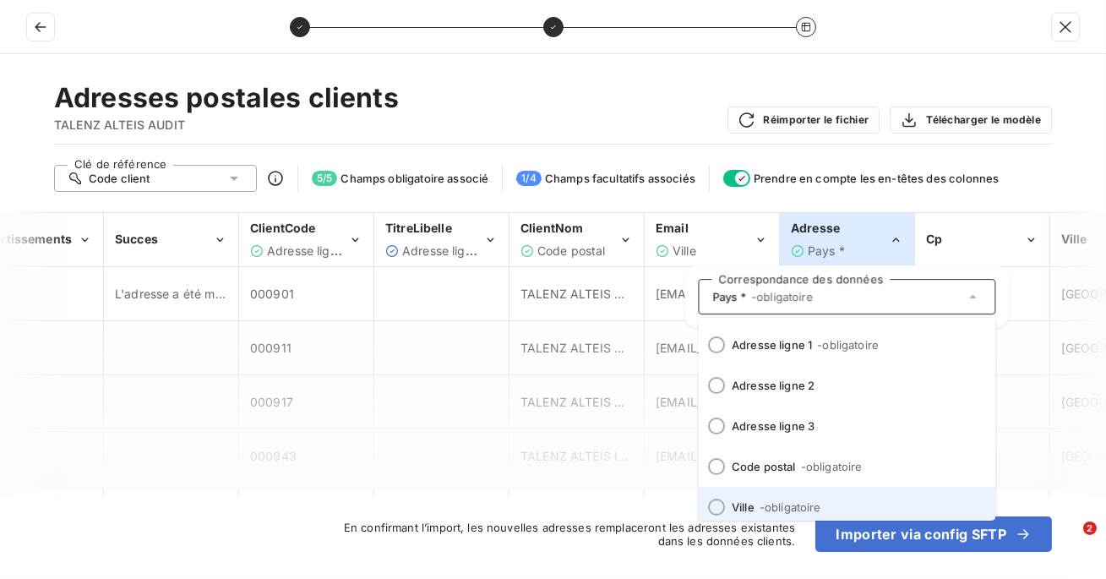
scroll to position [155, 0]
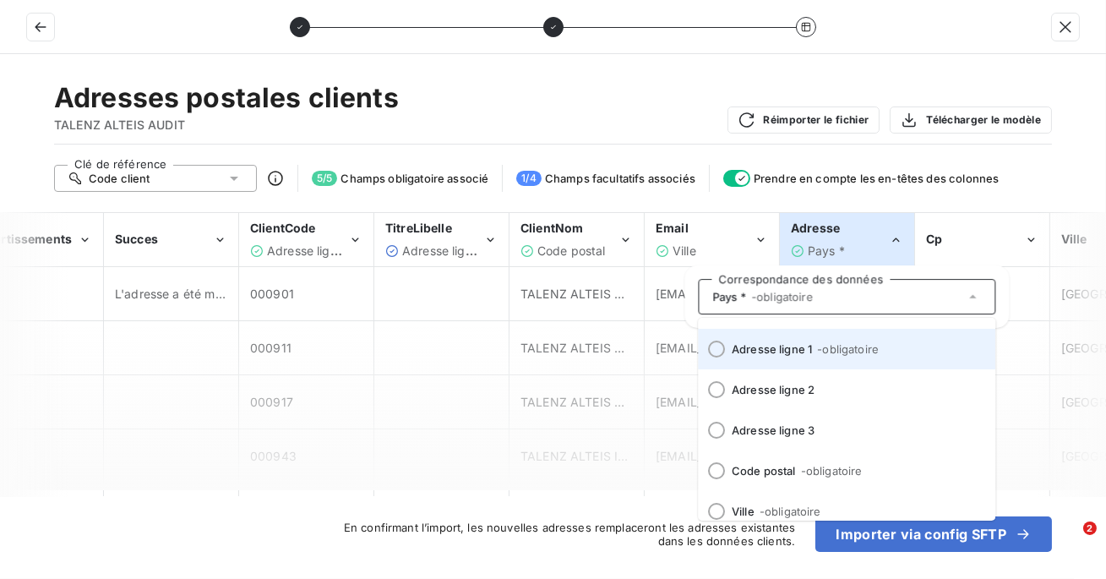
click at [718, 349] on div at bounding box center [716, 349] width 17 height 17
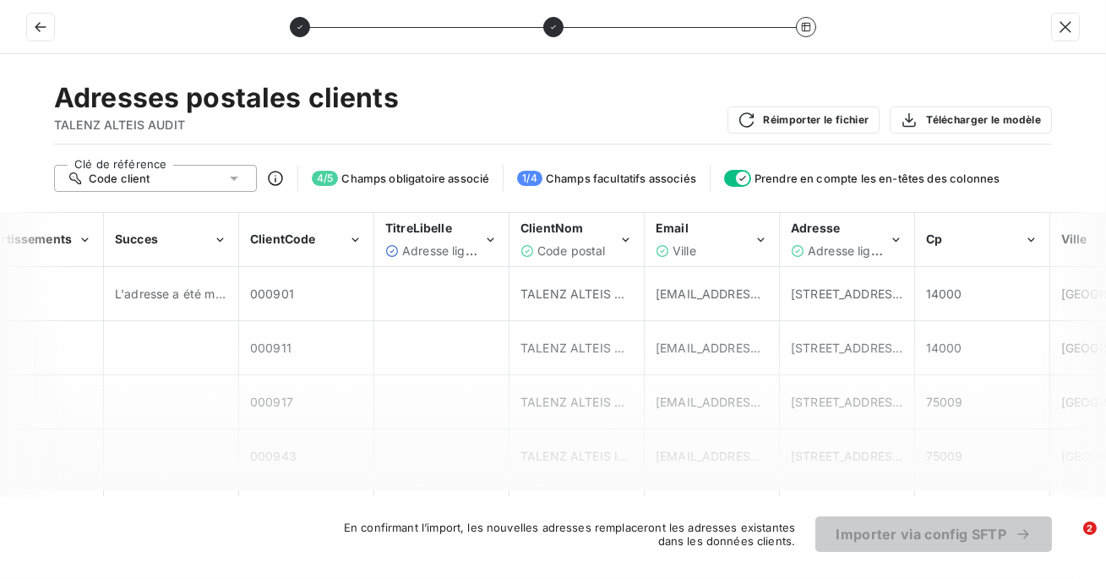
scroll to position [0, 357]
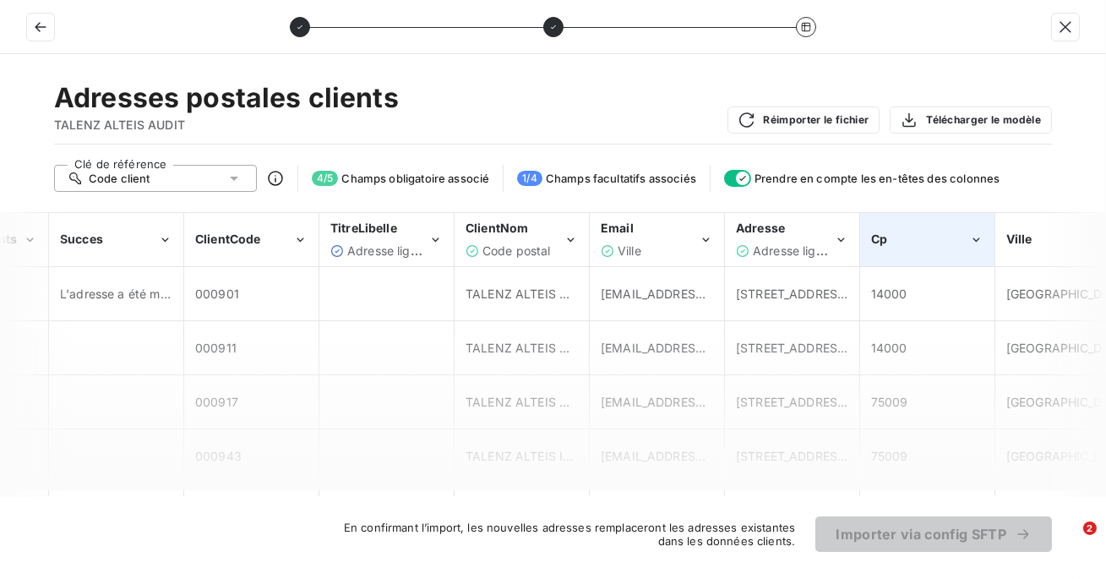
click at [897, 257] on div "Cp" at bounding box center [927, 240] width 133 height 52
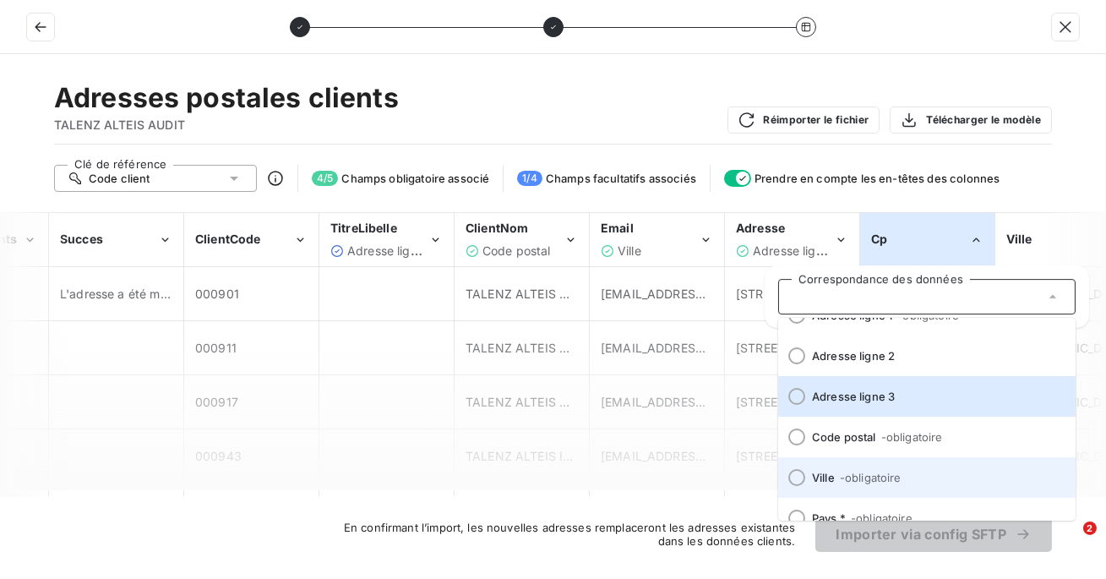
scroll to position [209, 0]
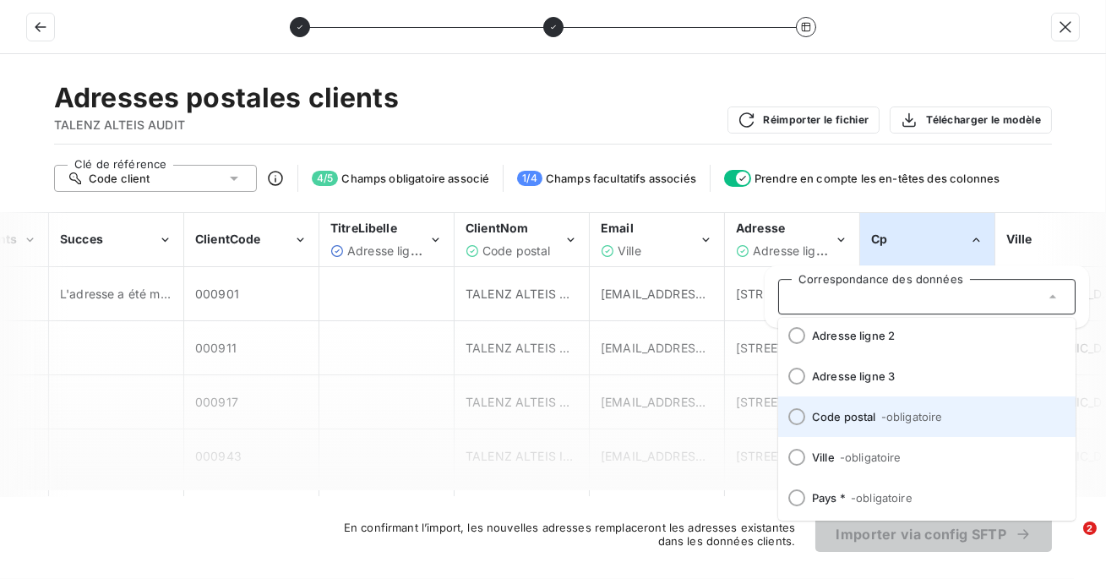
click at [799, 423] on div at bounding box center [796, 416] width 17 height 17
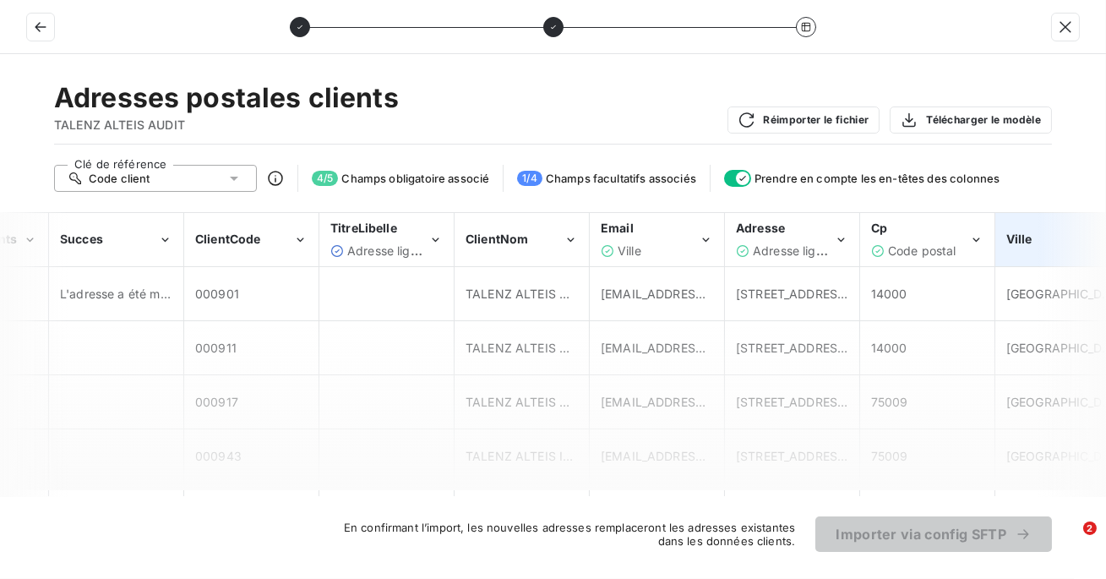
click at [1019, 238] on span "Ville" at bounding box center [1019, 239] width 26 height 14
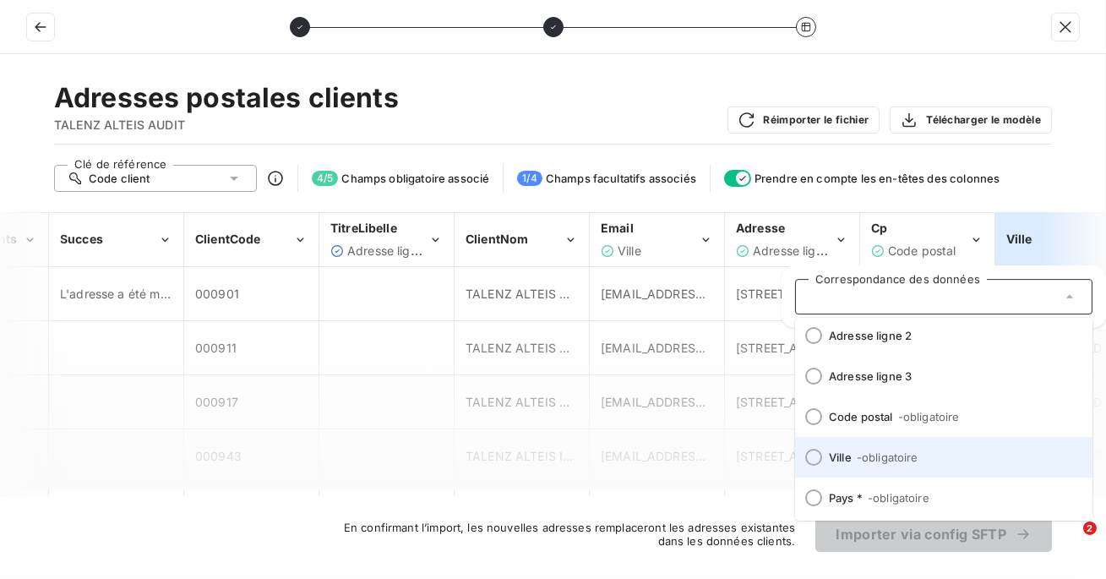
click at [810, 459] on div at bounding box center [813, 457] width 17 height 17
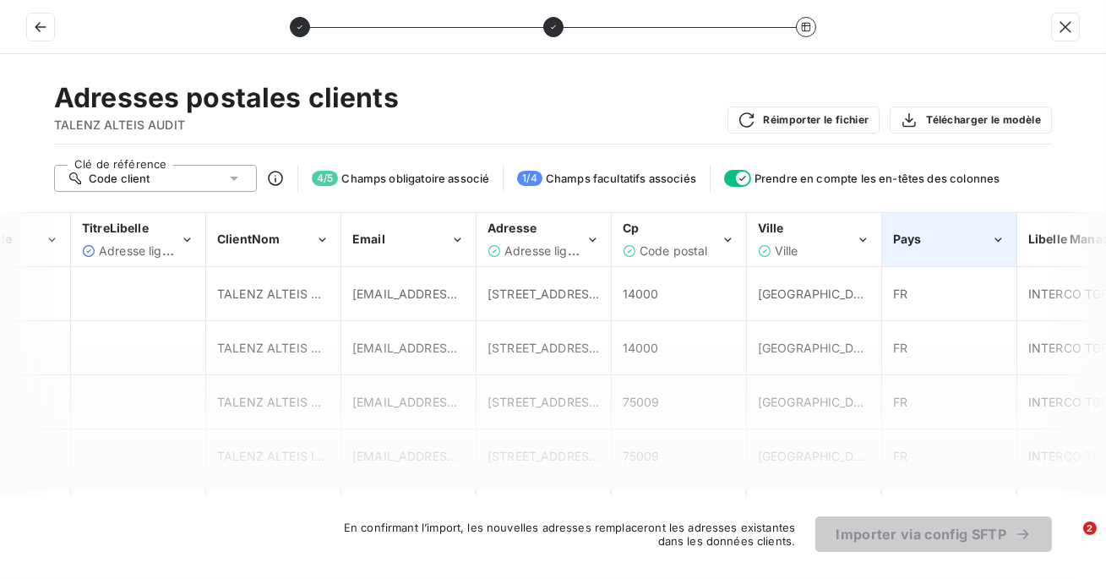
scroll to position [0, 616]
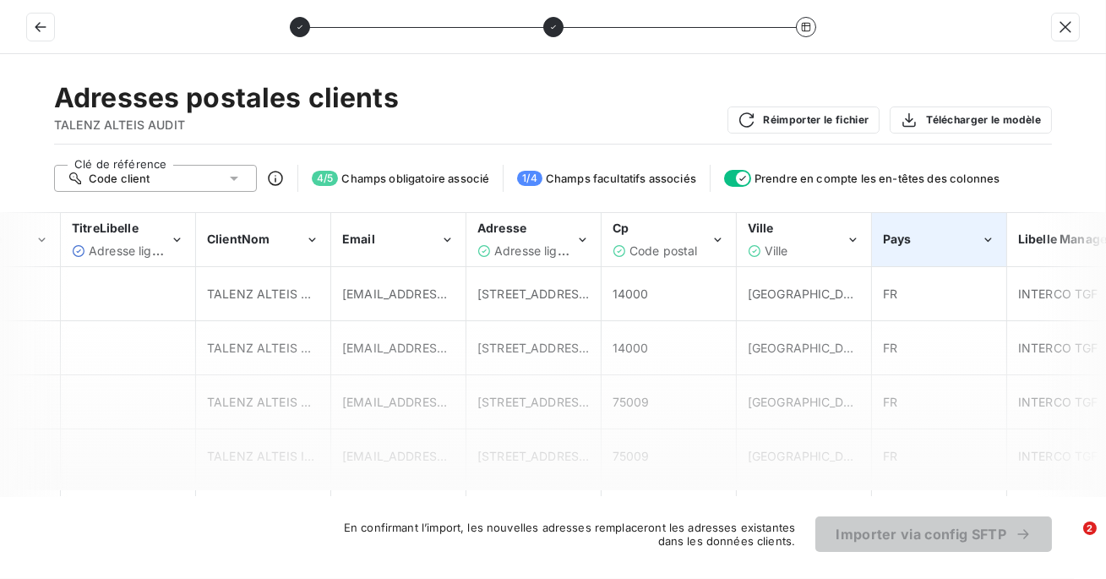
click at [920, 243] on div "Pays" at bounding box center [932, 239] width 98 height 17
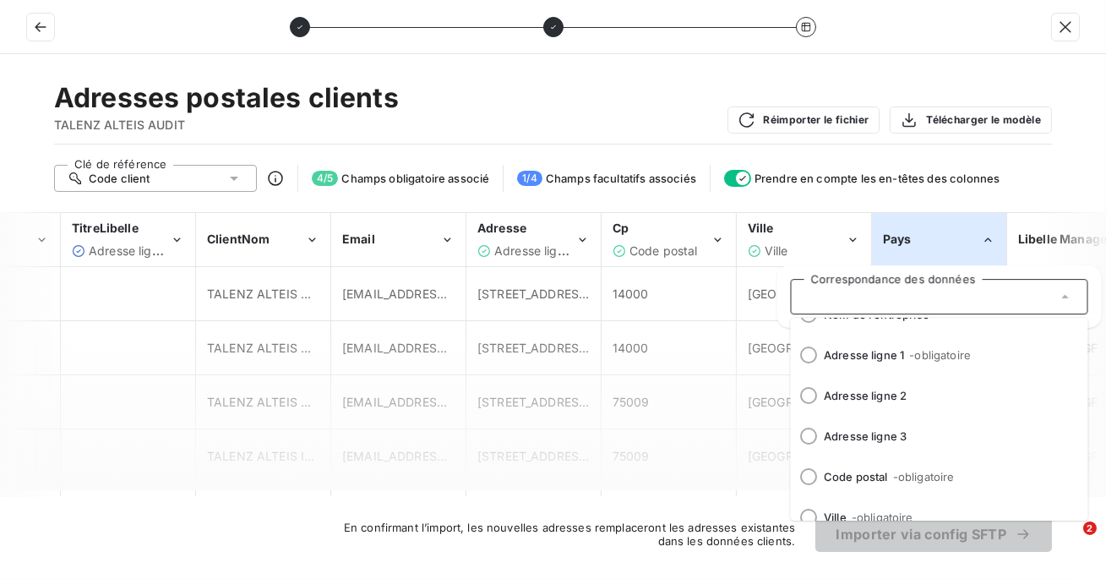
scroll to position [209, 0]
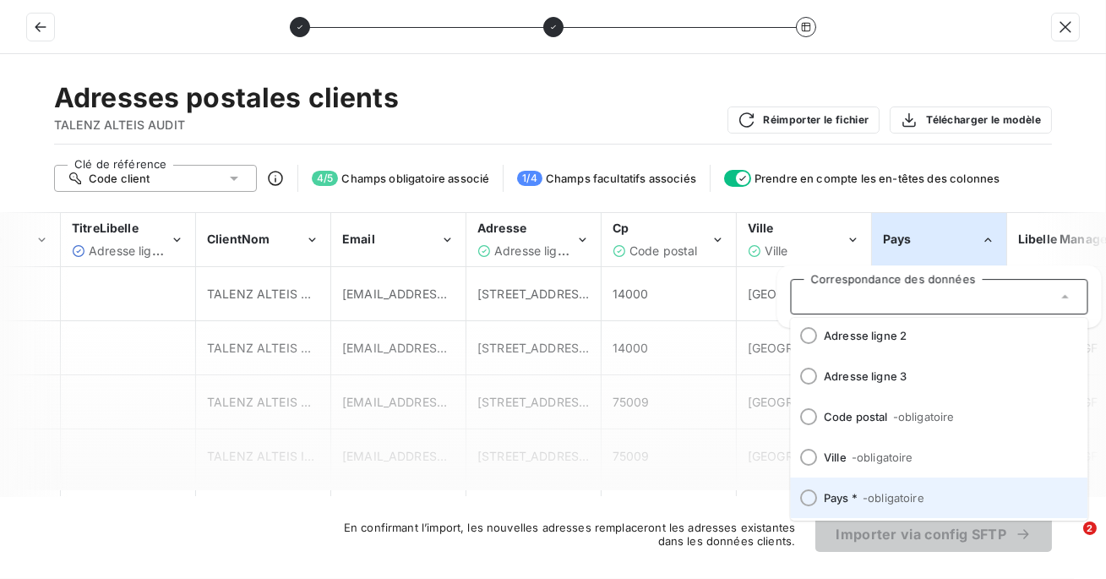
click at [809, 499] on div at bounding box center [809, 497] width 17 height 17
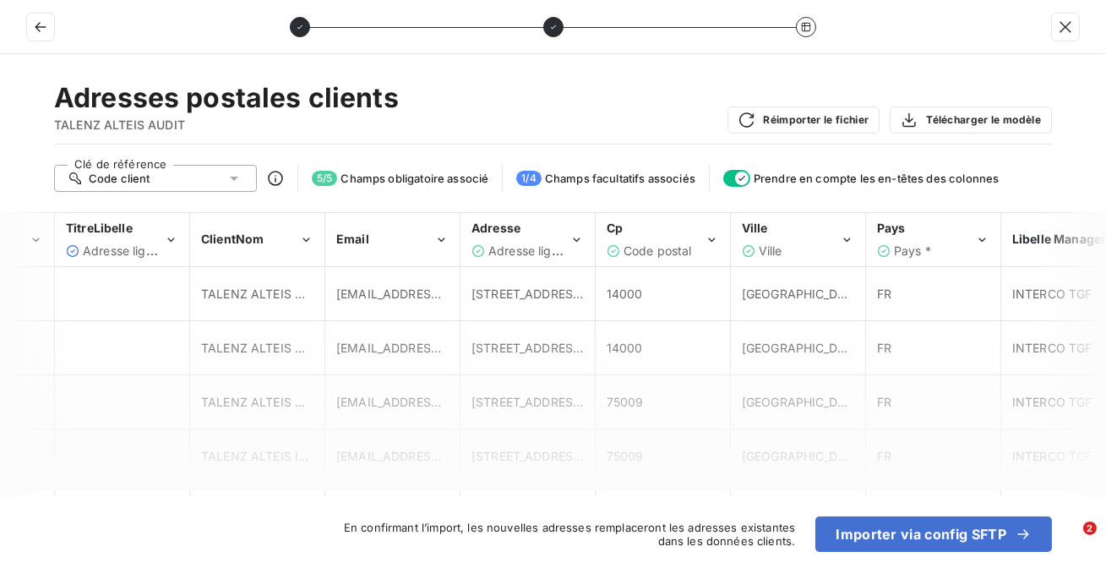
scroll to position [0, 375]
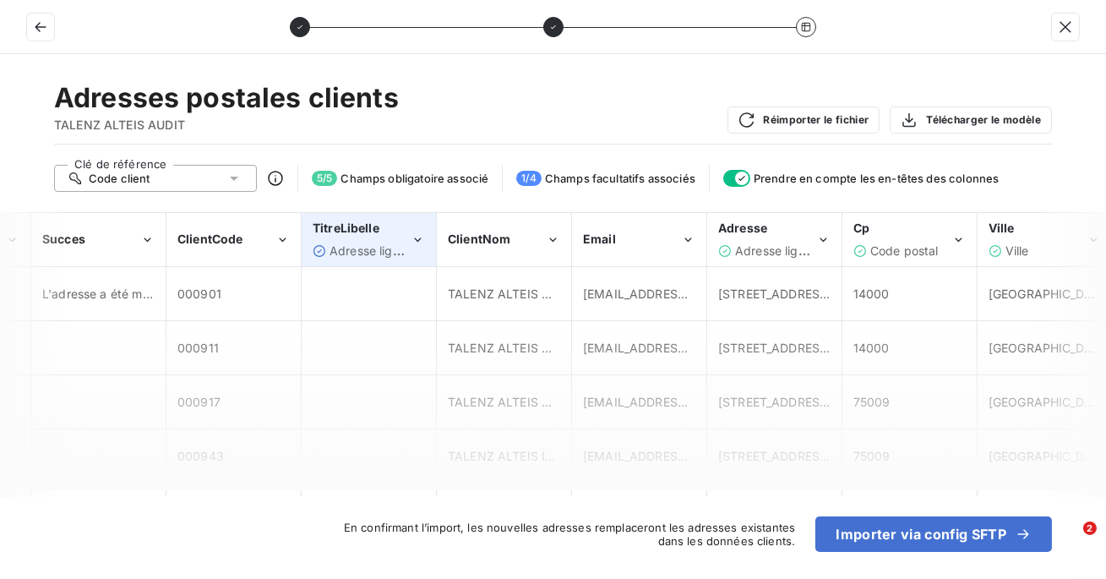
click at [398, 243] on span "Adresse ligne 2" at bounding box center [374, 250] width 88 height 14
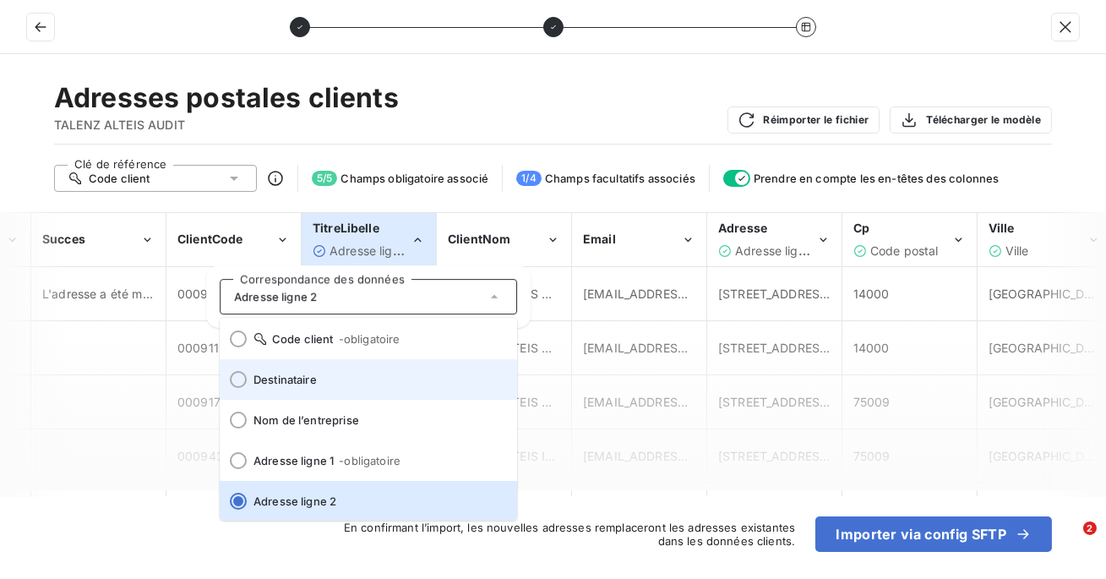
scroll to position [0, 0]
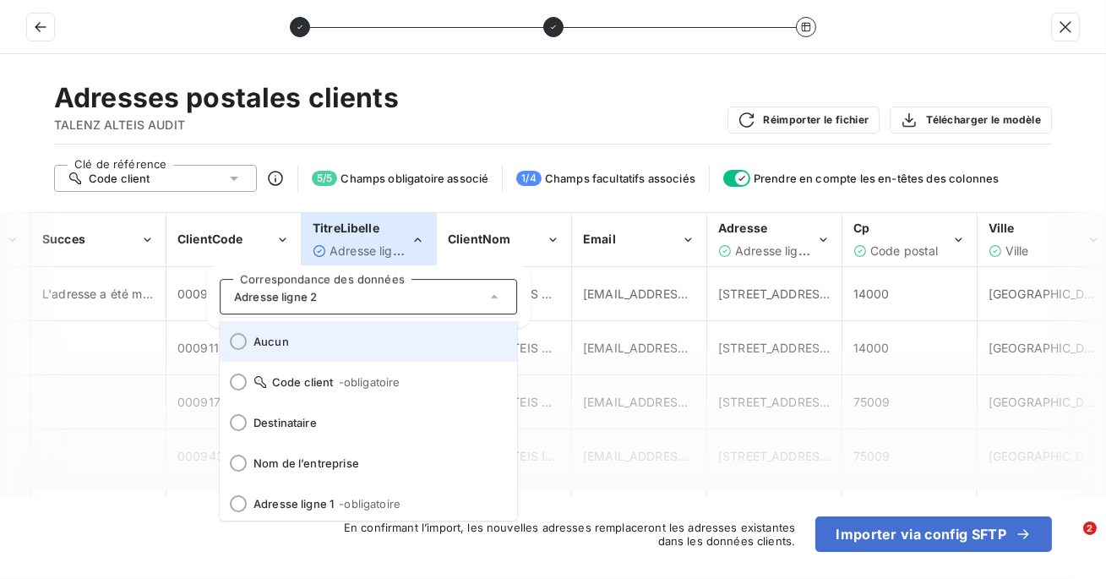
click at [304, 348] on li "Aucun" at bounding box center [368, 341] width 297 height 41
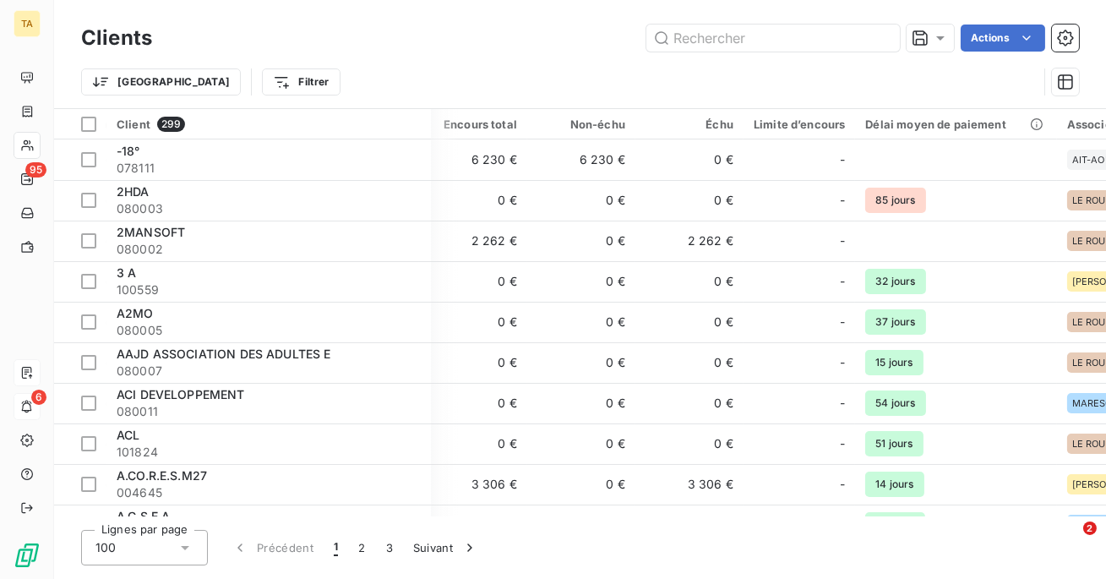
scroll to position [0, 368]
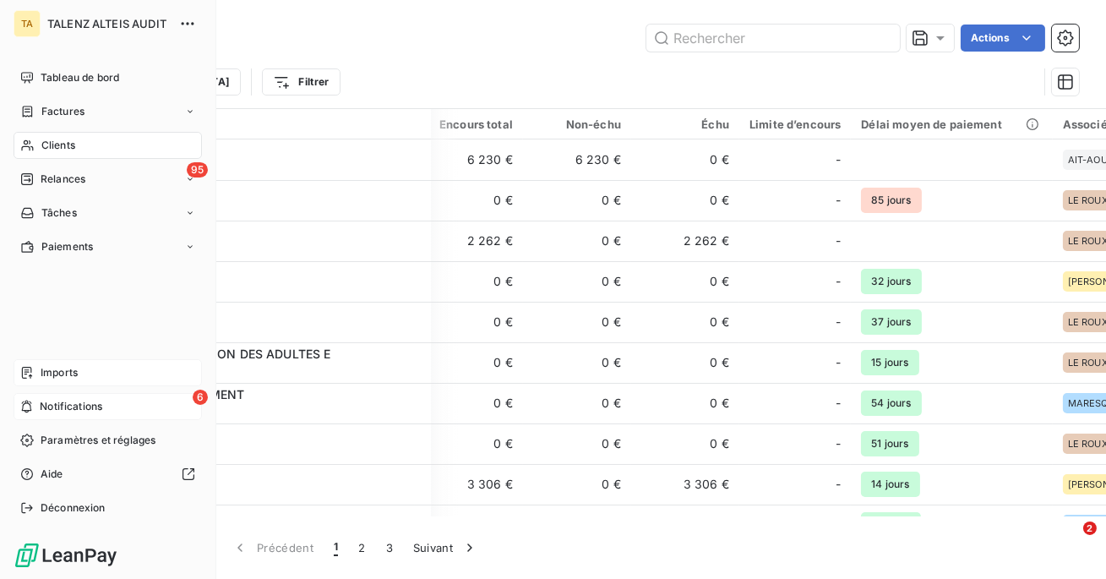
click at [25, 375] on icon at bounding box center [27, 373] width 14 height 14
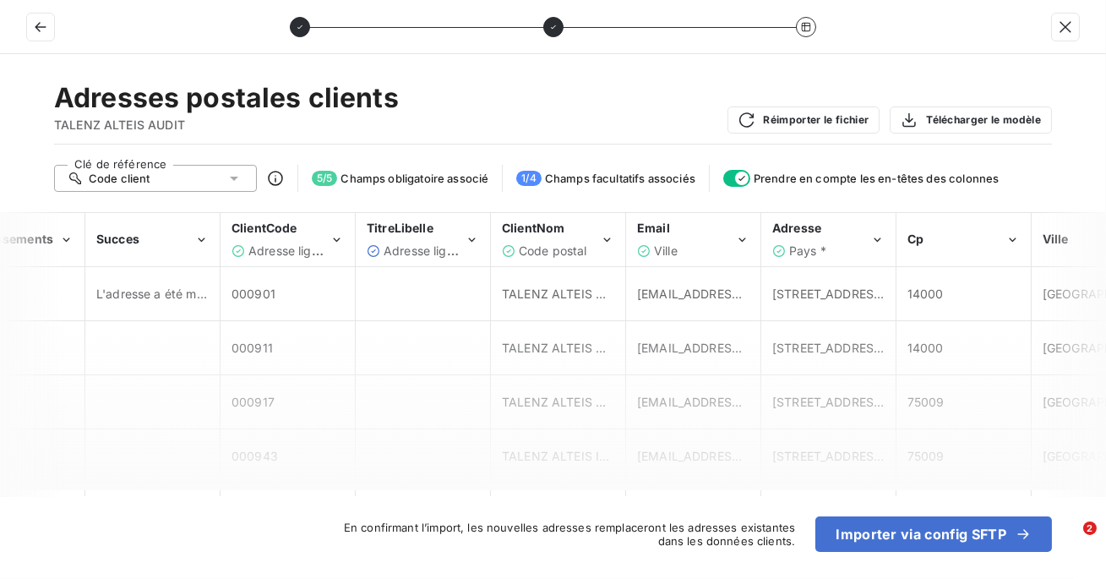
scroll to position [0, 322]
click at [308, 247] on span "Adresse ligne 1" at bounding box center [290, 250] width 85 height 14
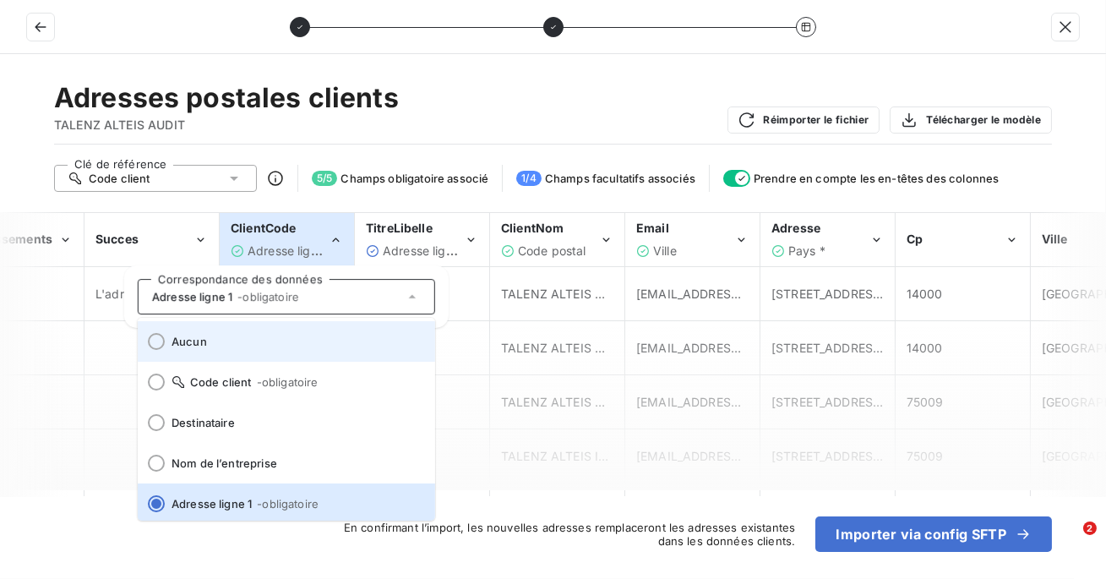
scroll to position [3, 0]
click at [275, 342] on span "Aucun" at bounding box center [297, 338] width 250 height 14
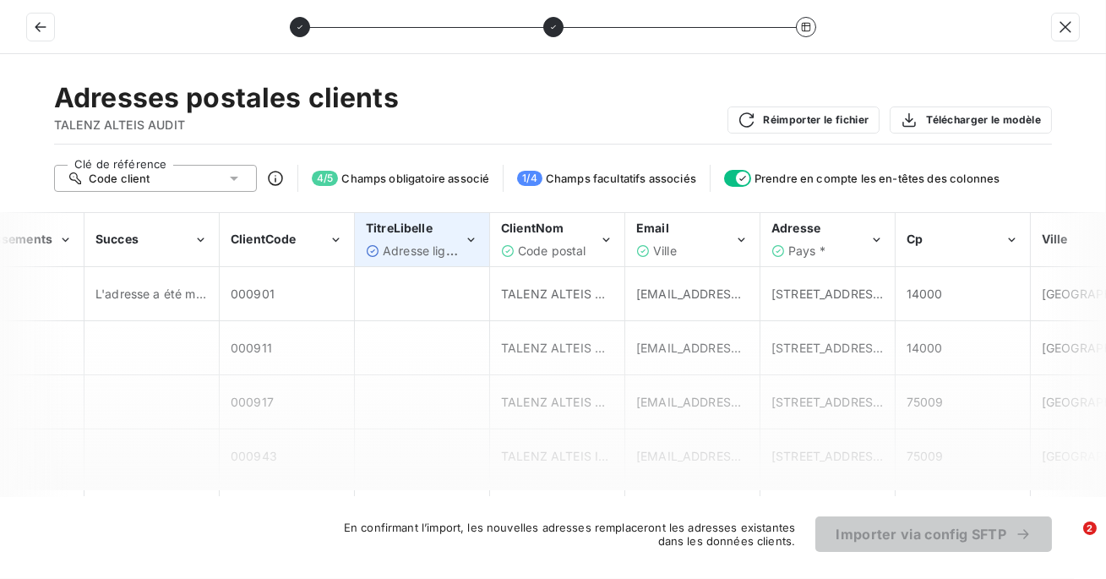
click at [429, 231] on span "TitreLibelle" at bounding box center [399, 228] width 67 height 14
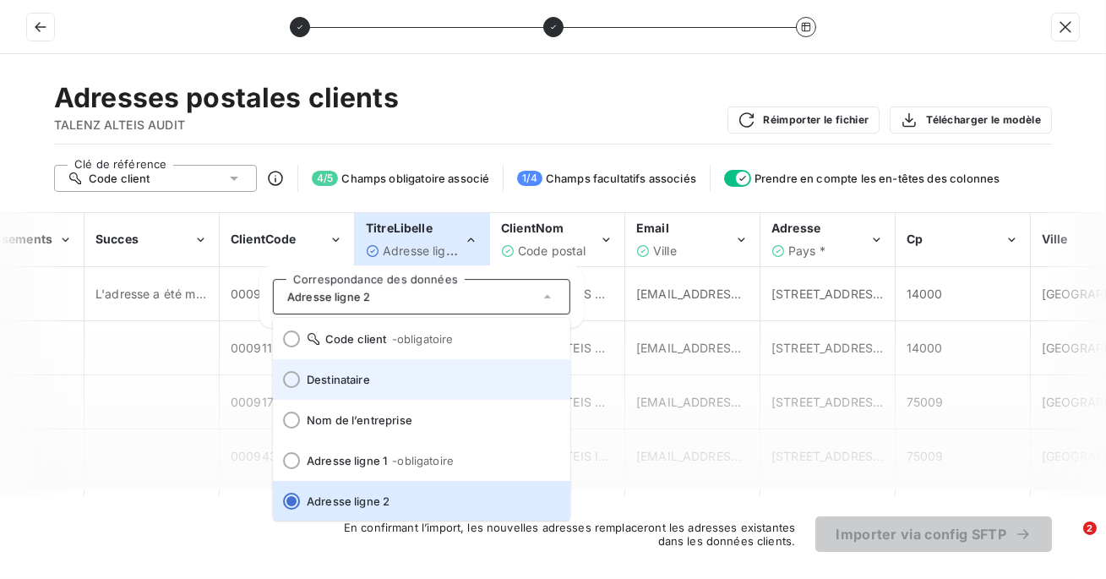
scroll to position [0, 0]
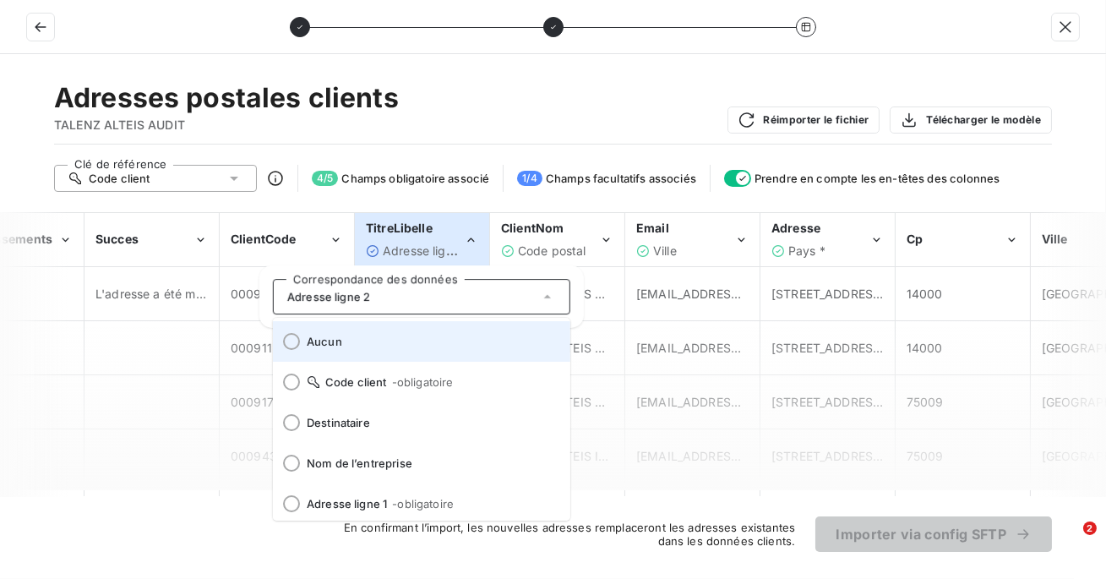
click at [390, 349] on li "Aucun" at bounding box center [421, 341] width 297 height 41
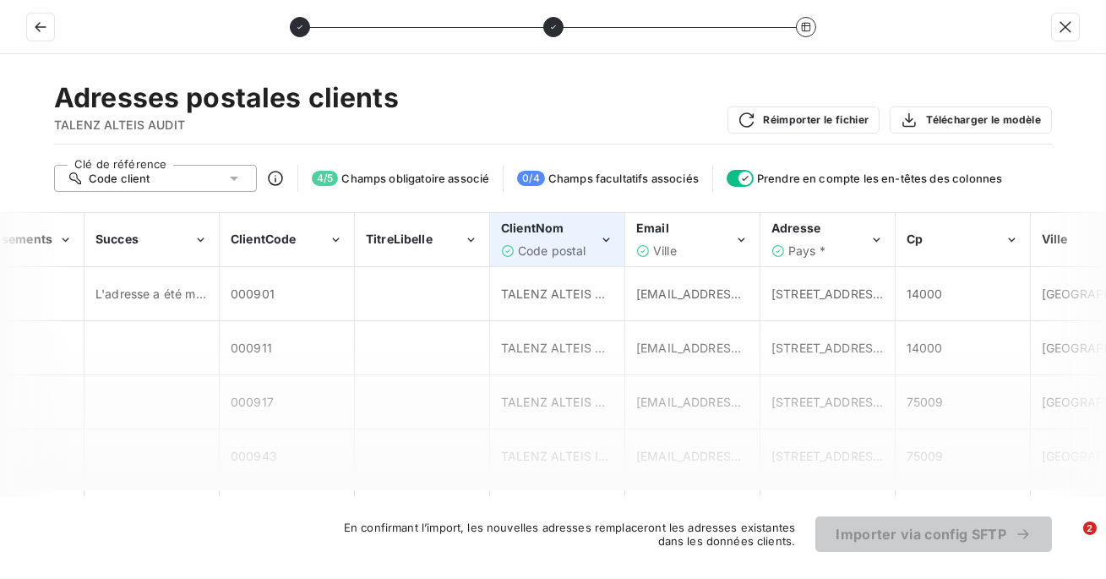
click at [565, 228] on div "ClientNom" at bounding box center [550, 228] width 98 height 17
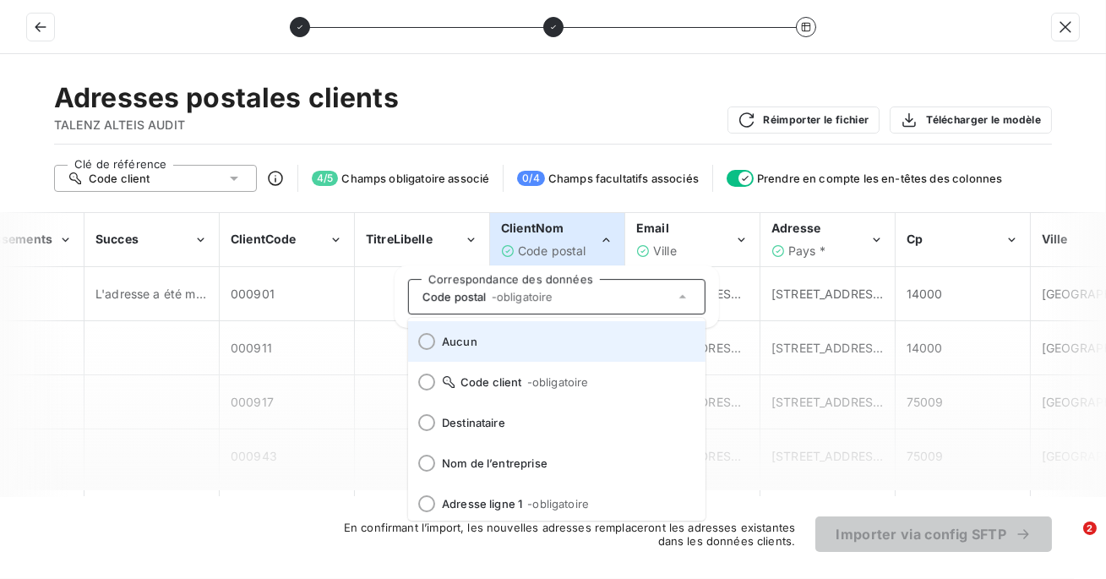
click at [505, 346] on span "Aucun" at bounding box center [567, 342] width 250 height 14
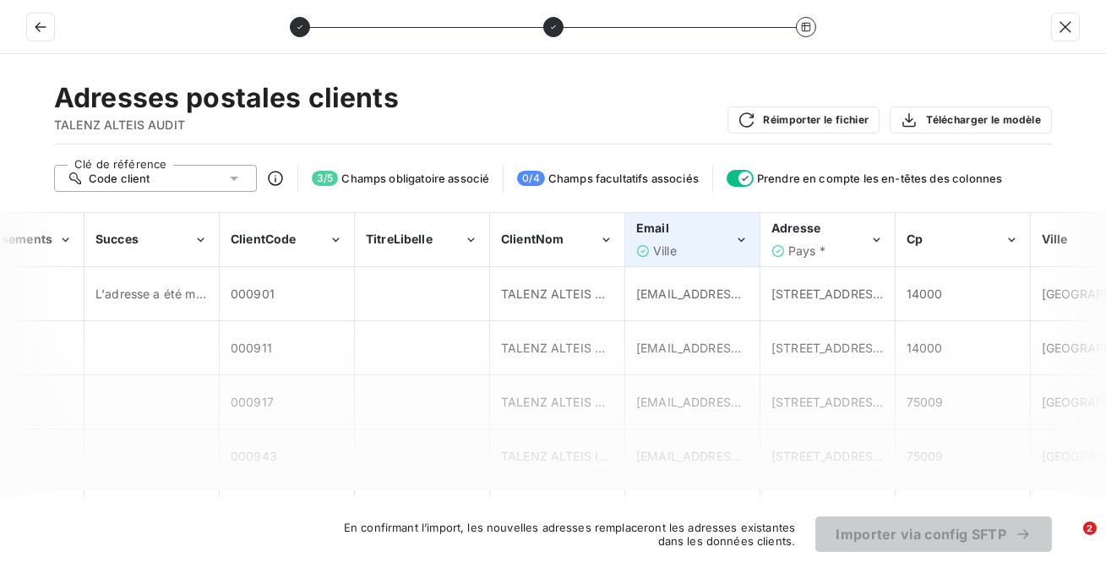
click at [709, 252] on div "Ville" at bounding box center [685, 251] width 98 height 17
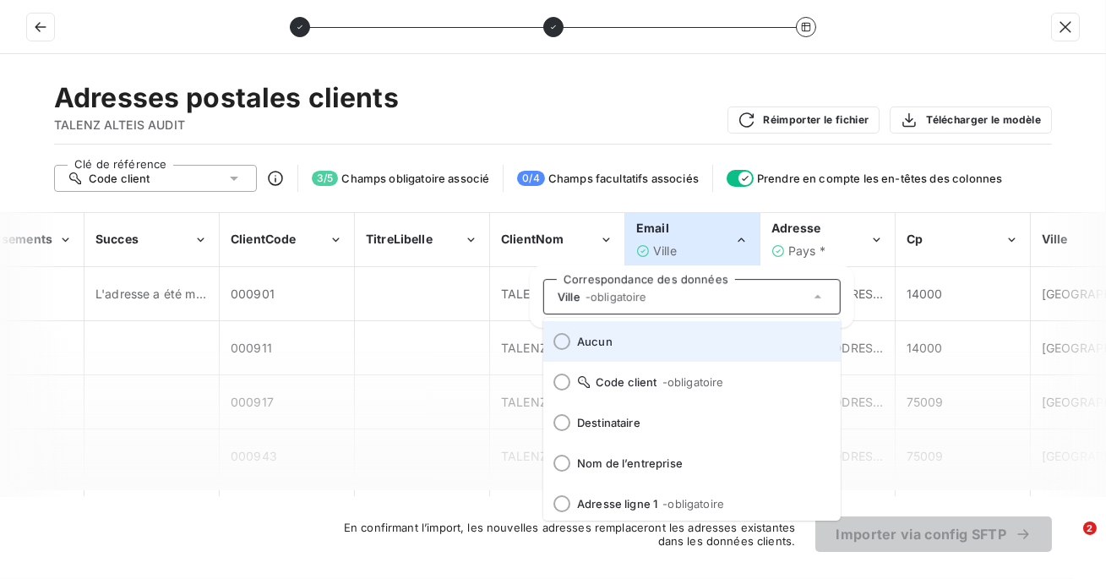
click at [657, 333] on li "Aucun" at bounding box center [691, 341] width 297 height 41
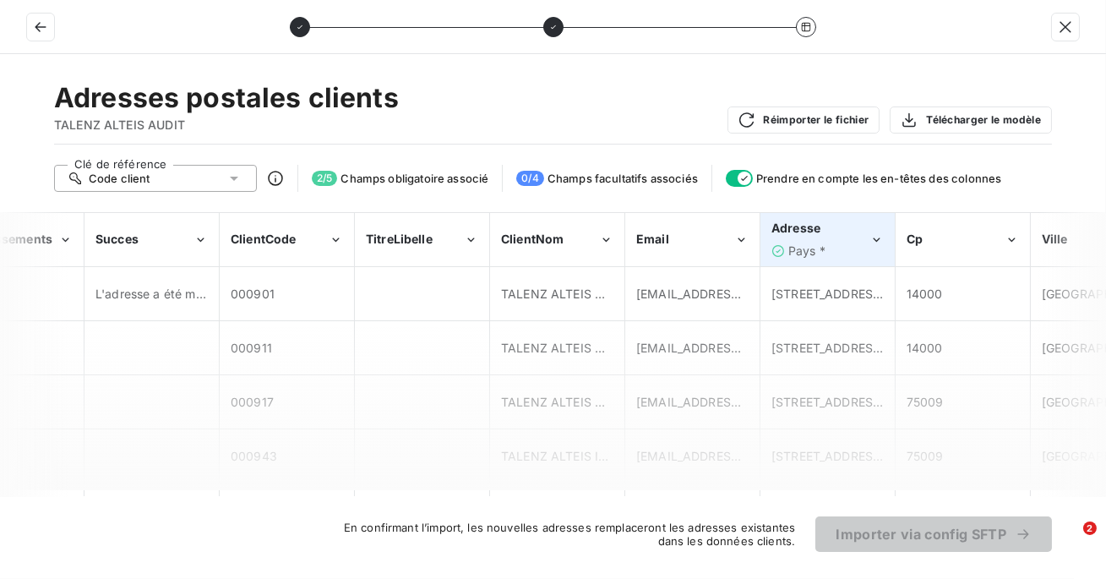
click at [821, 246] on span "Pays *" at bounding box center [806, 250] width 37 height 14
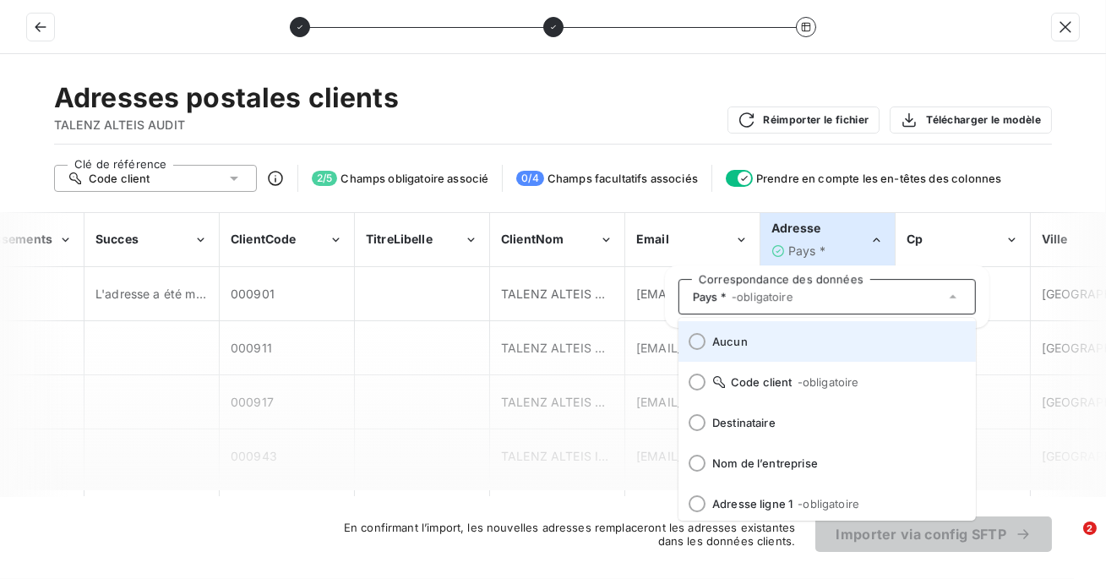
click at [780, 352] on li "Aucun" at bounding box center [827, 341] width 297 height 41
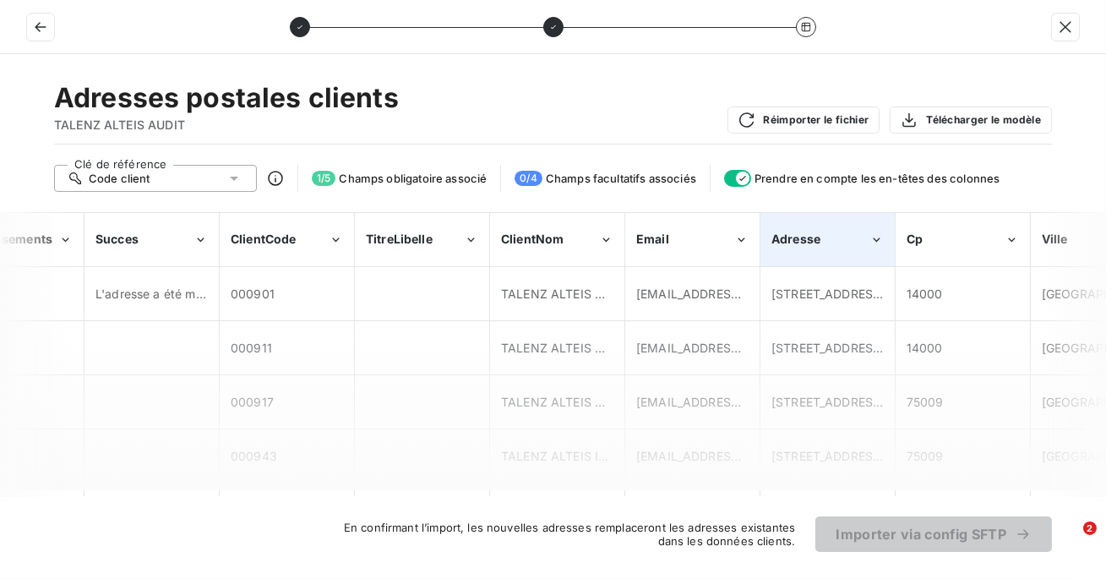
click at [826, 253] on div "Adresse" at bounding box center [827, 240] width 133 height 52
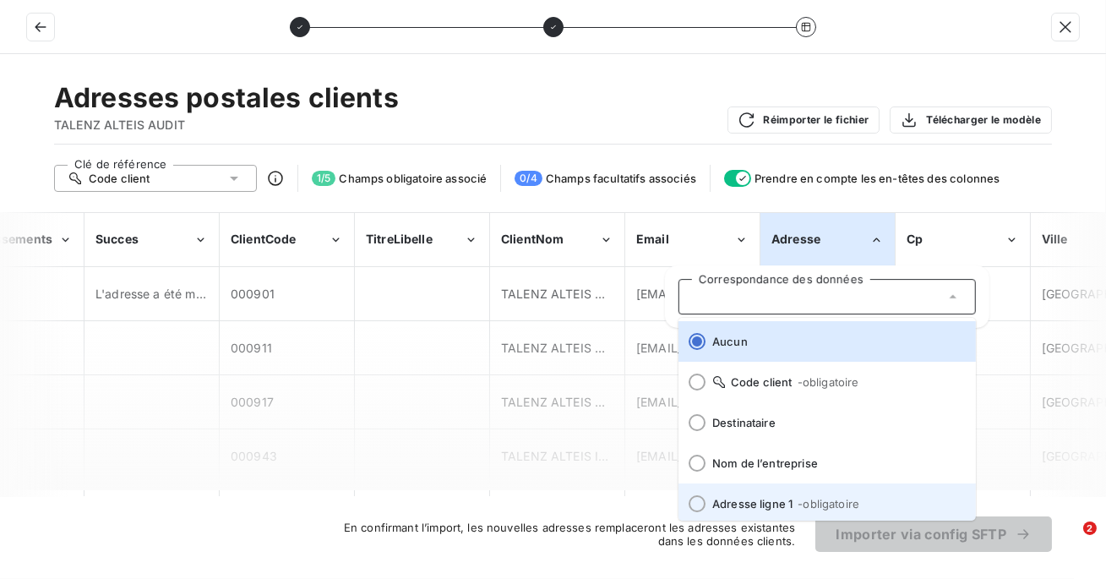
click at [737, 500] on span "Adresse ligne 1 - obligatoire" at bounding box center [837, 504] width 250 height 14
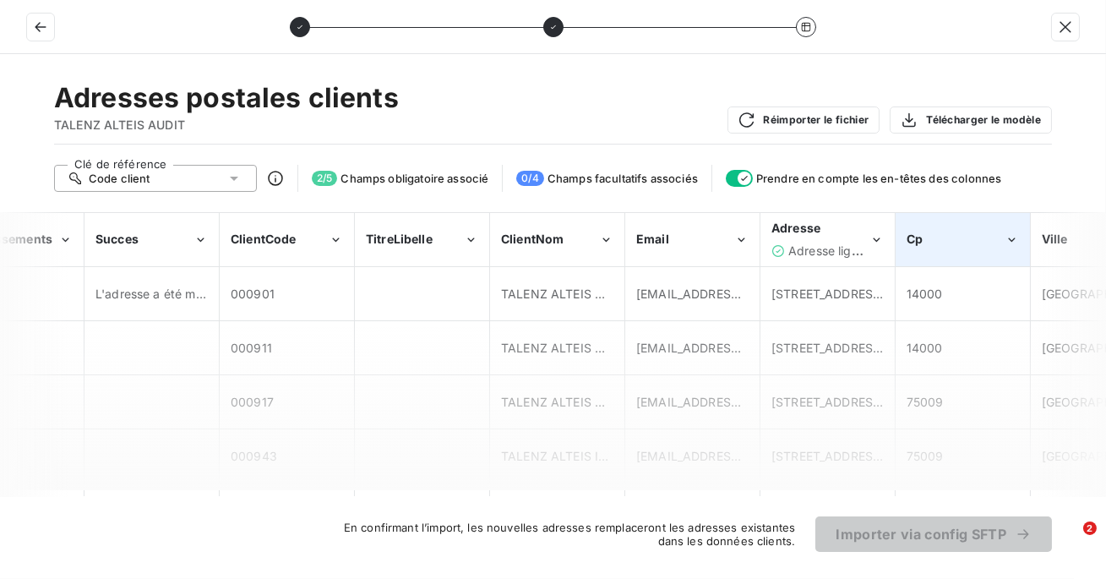
click at [941, 234] on div "Cp" at bounding box center [956, 239] width 98 height 17
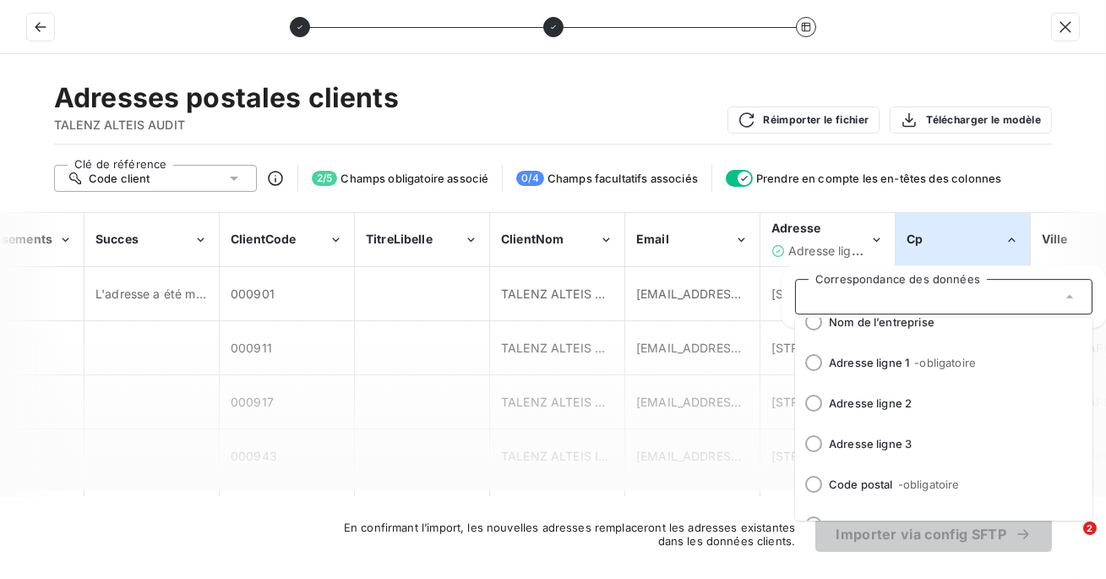
scroll to position [209, 0]
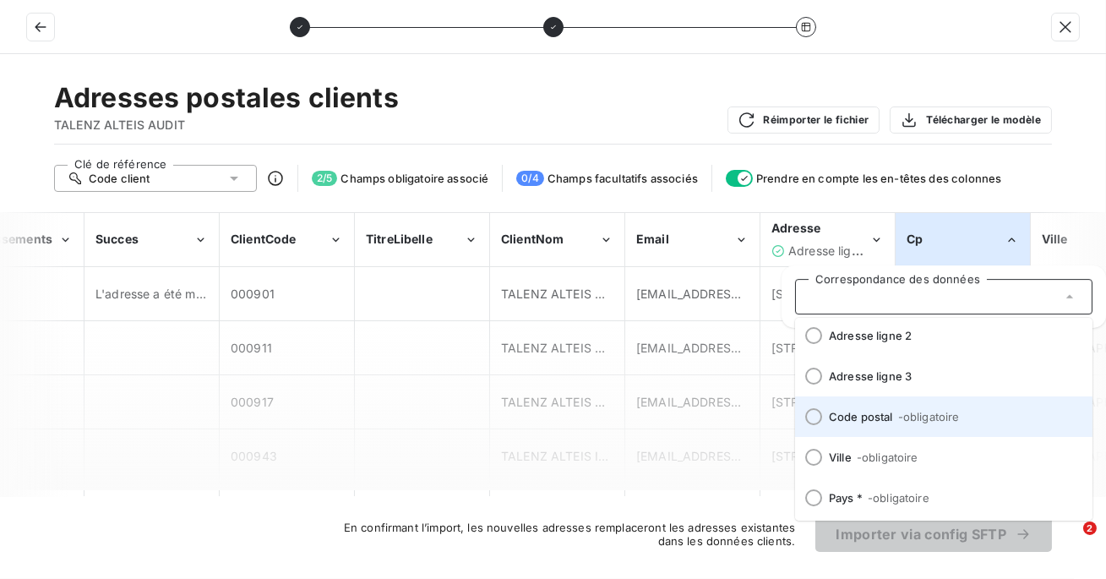
click at [815, 415] on div at bounding box center [813, 416] width 17 height 17
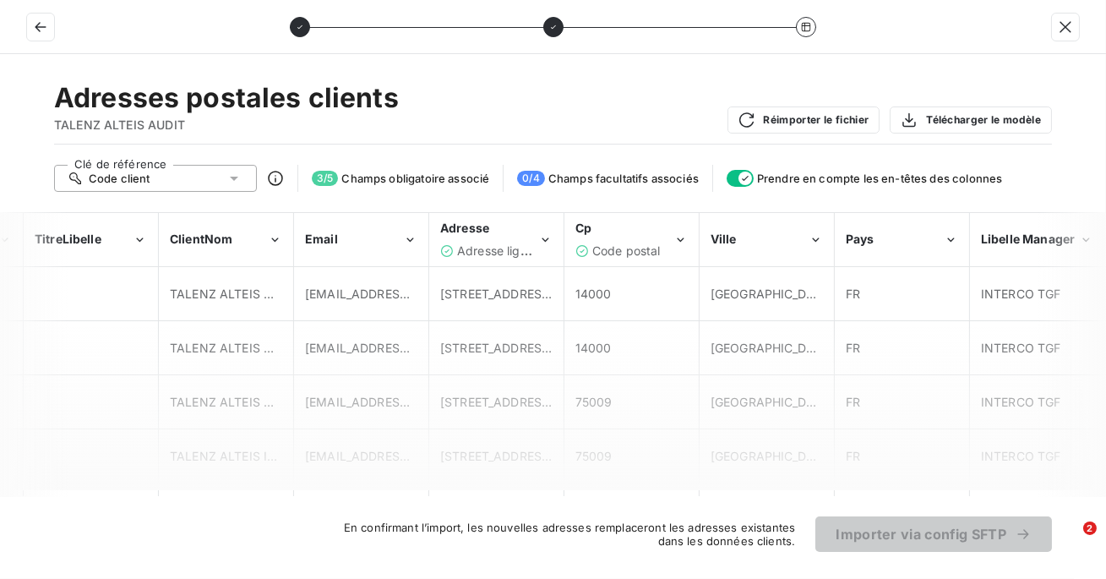
scroll to position [0, 673]
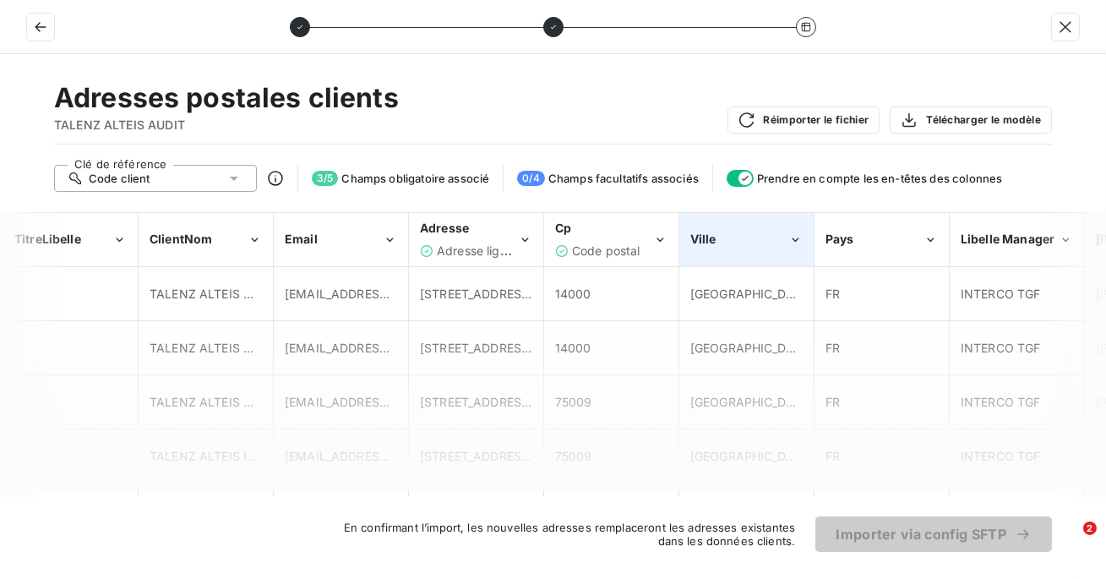
click at [786, 224] on div "Ville" at bounding box center [746, 240] width 133 height 52
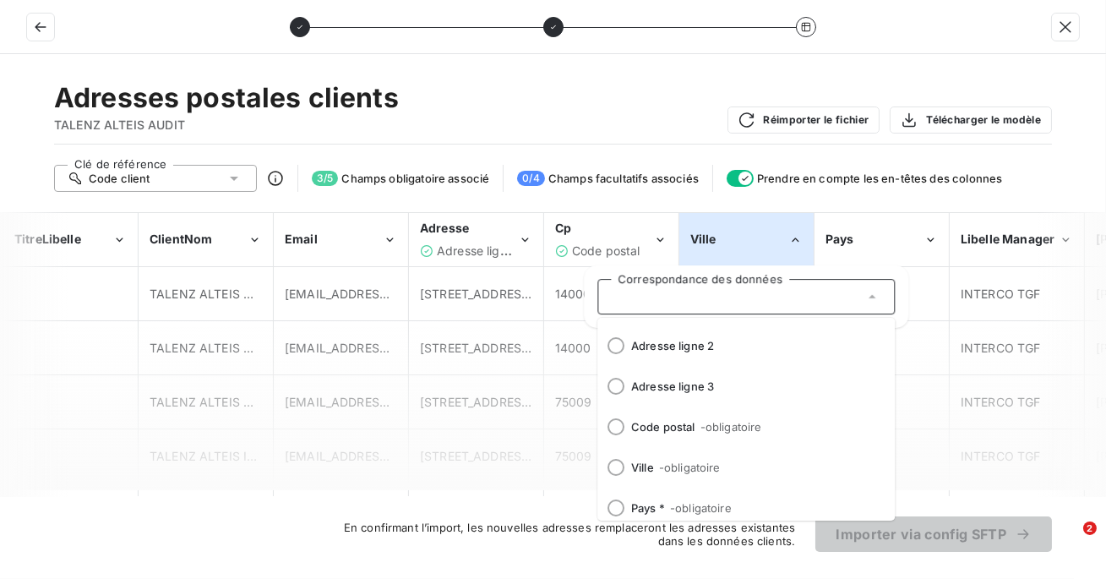
scroll to position [209, 0]
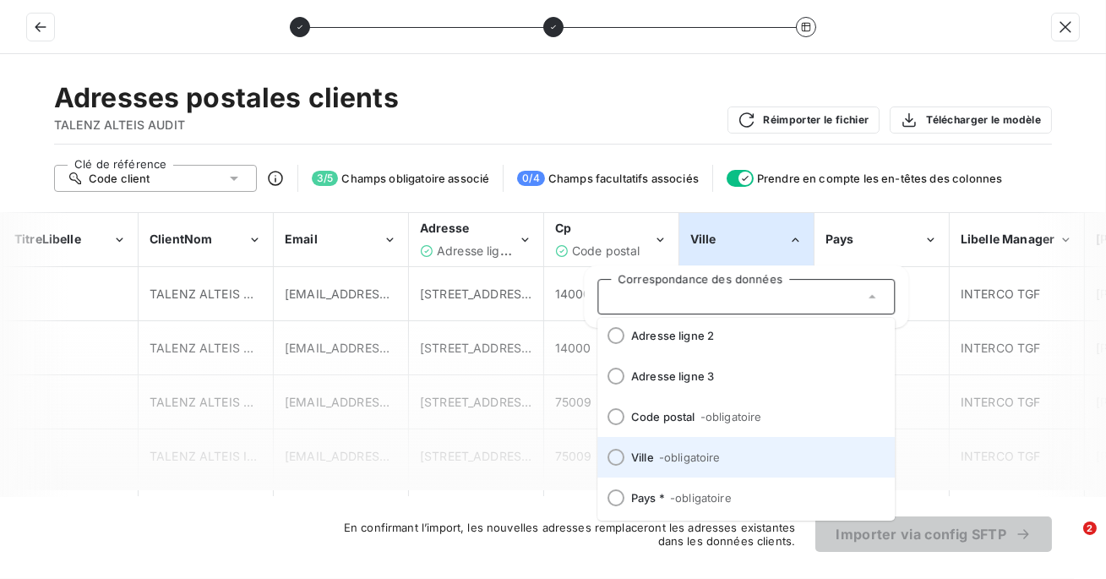
click at [718, 456] on span "- obligatoire" at bounding box center [690, 457] width 62 height 14
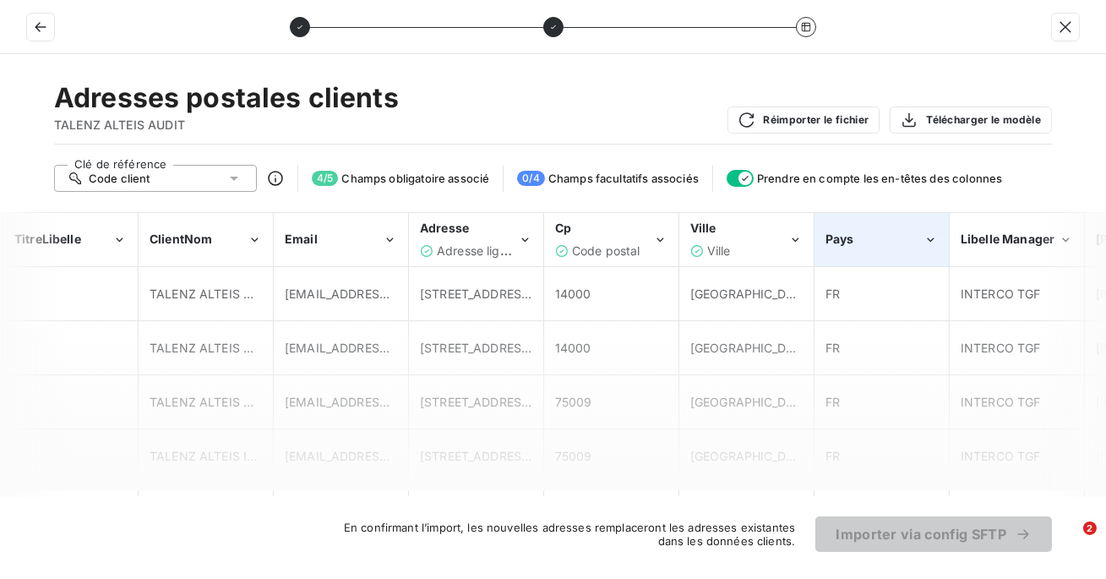
click at [886, 248] on div "Pays" at bounding box center [881, 240] width 133 height 52
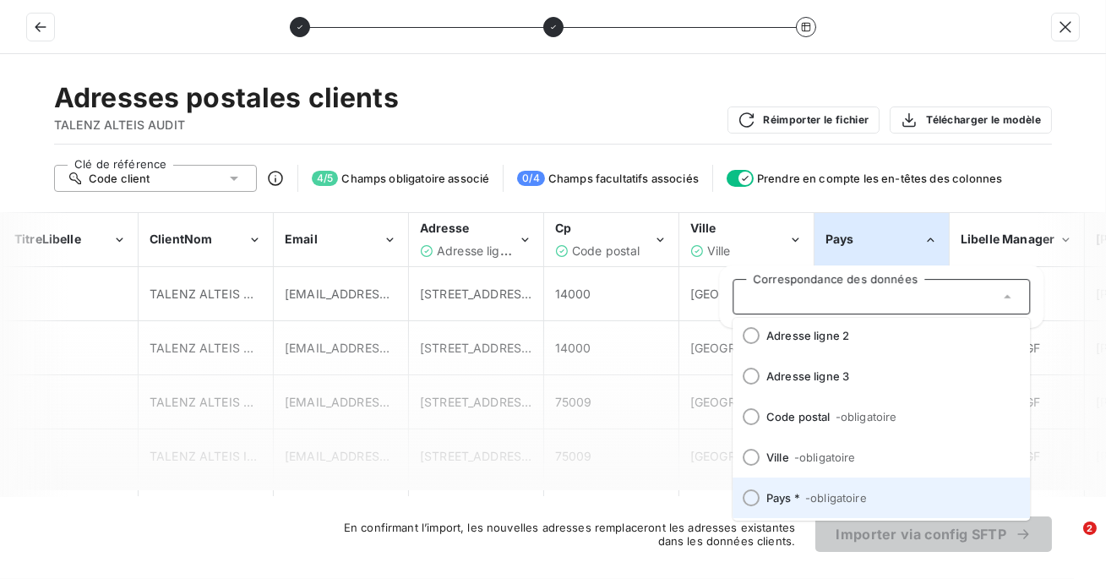
click at [810, 494] on span "- obligatoire" at bounding box center [836, 498] width 62 height 14
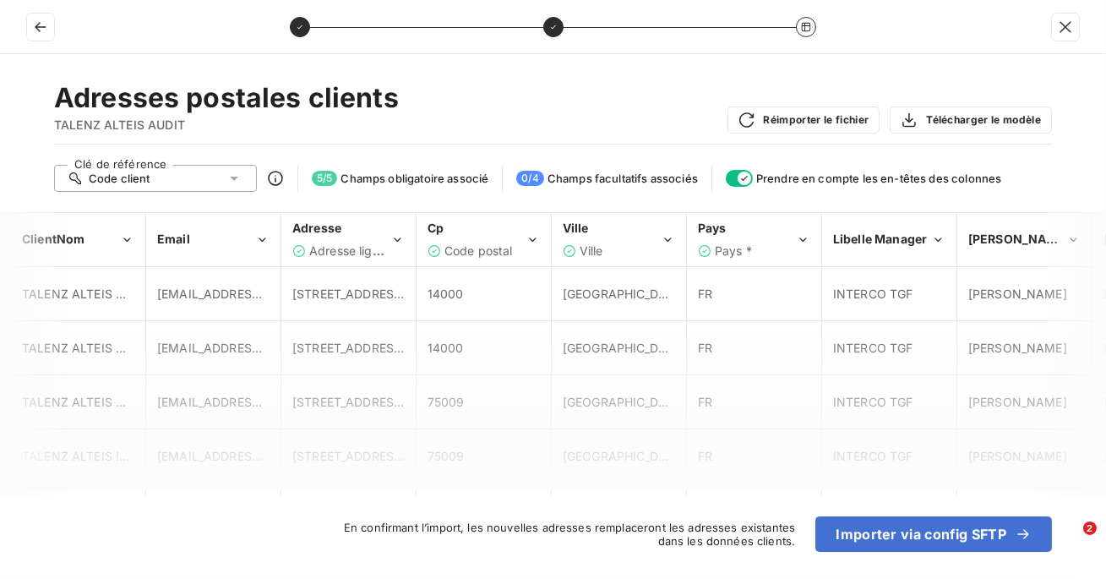
scroll to position [0, 809]
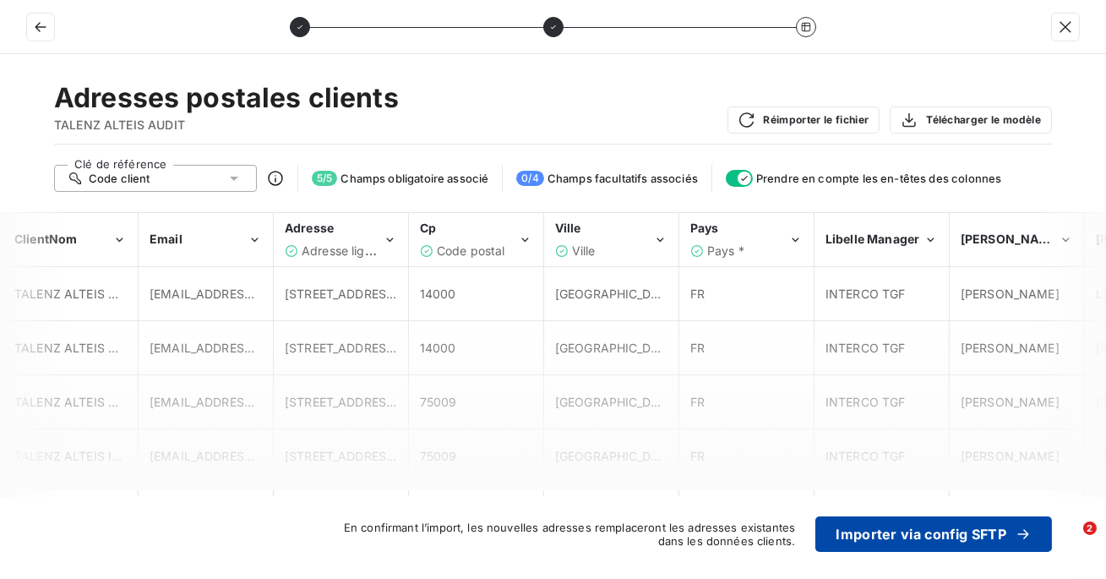
click at [864, 540] on button "Importer via config SFTP" at bounding box center [933, 533] width 237 height 35
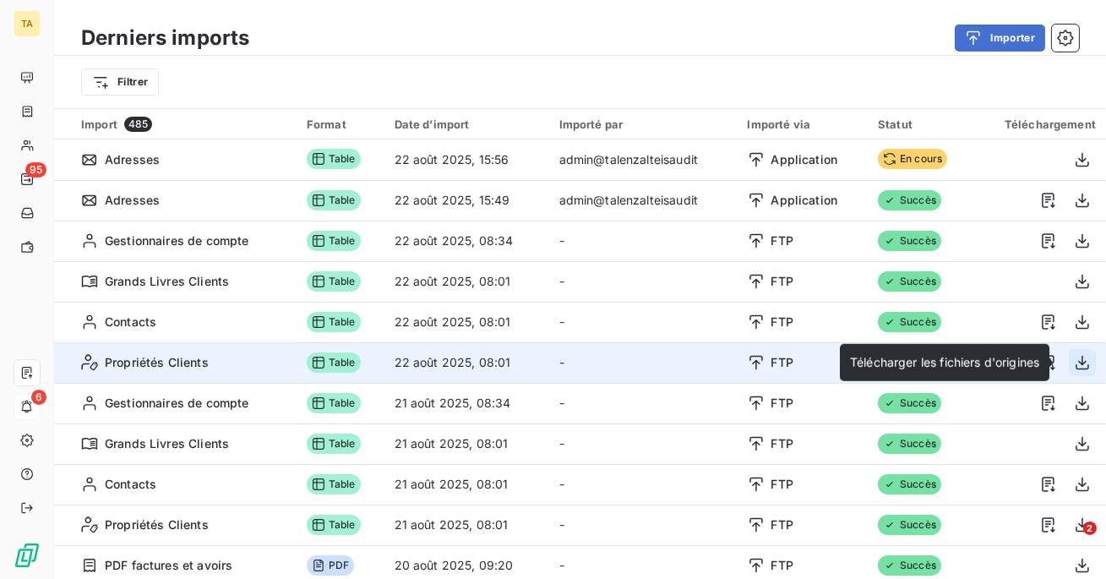
click at [1074, 360] on icon "button" at bounding box center [1082, 362] width 17 height 17
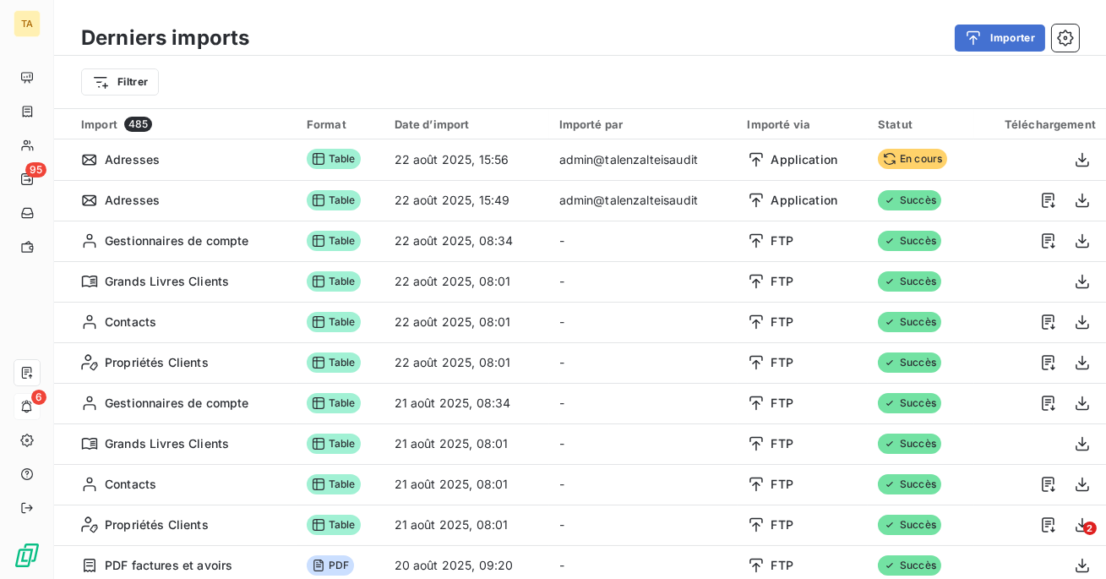
click at [974, 90] on div "Filtrer" at bounding box center [580, 82] width 998 height 32
click at [988, 39] on div "button" at bounding box center [977, 38] width 25 height 17
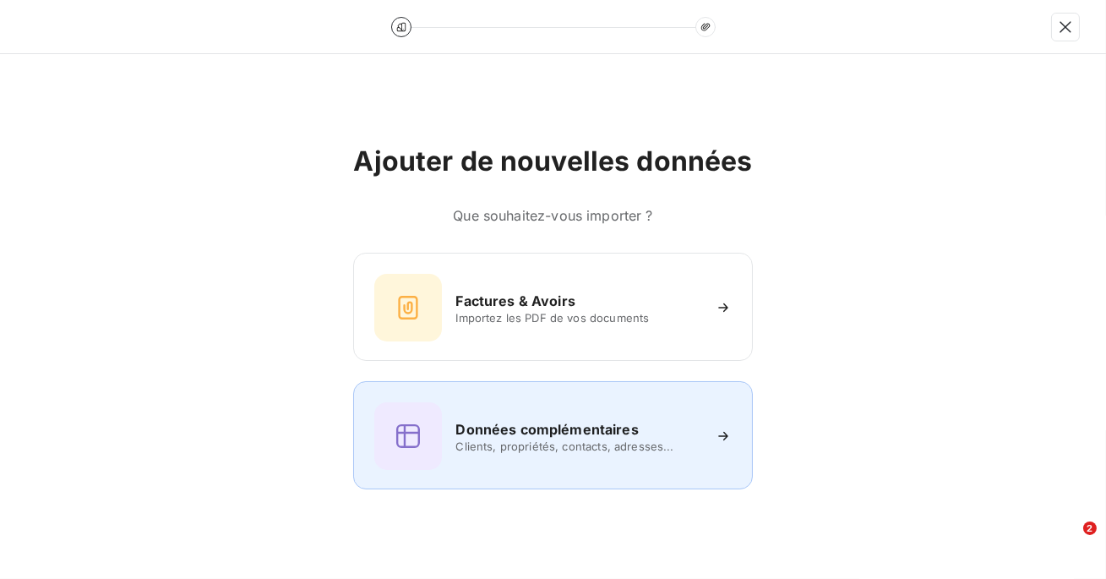
click at [571, 421] on h6 "Données complémentaires" at bounding box center [546, 429] width 183 height 20
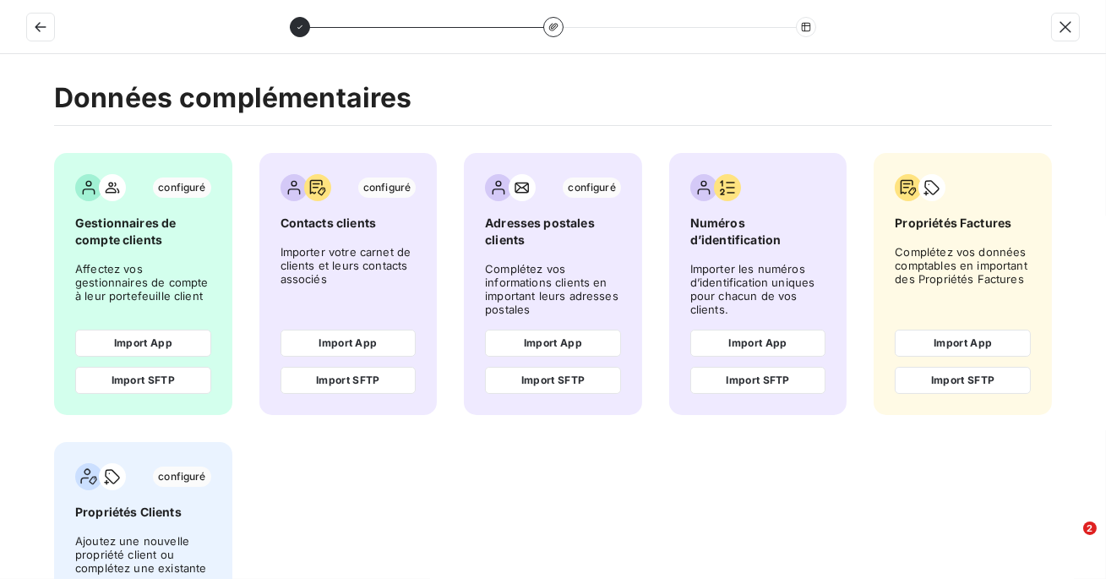
scroll to position [121, 0]
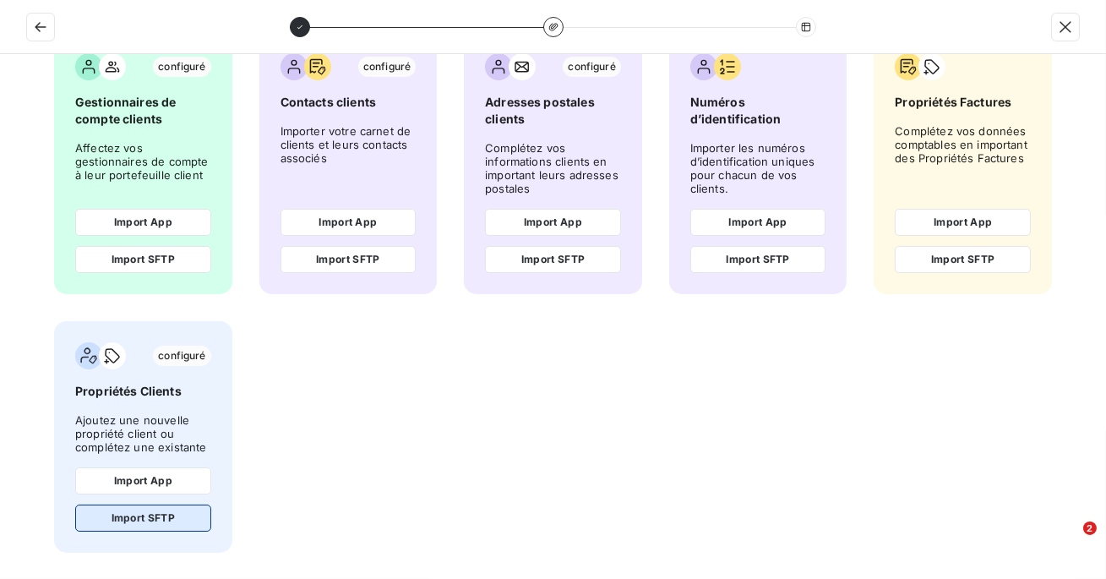
click at [157, 506] on button "Import SFTP" at bounding box center [143, 517] width 136 height 27
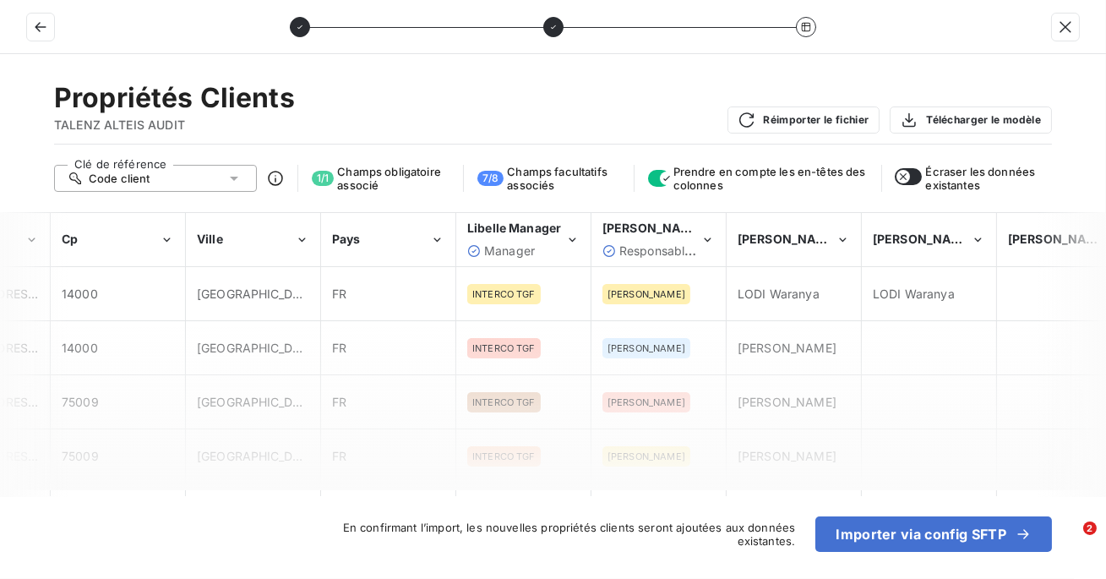
scroll to position [0, 644]
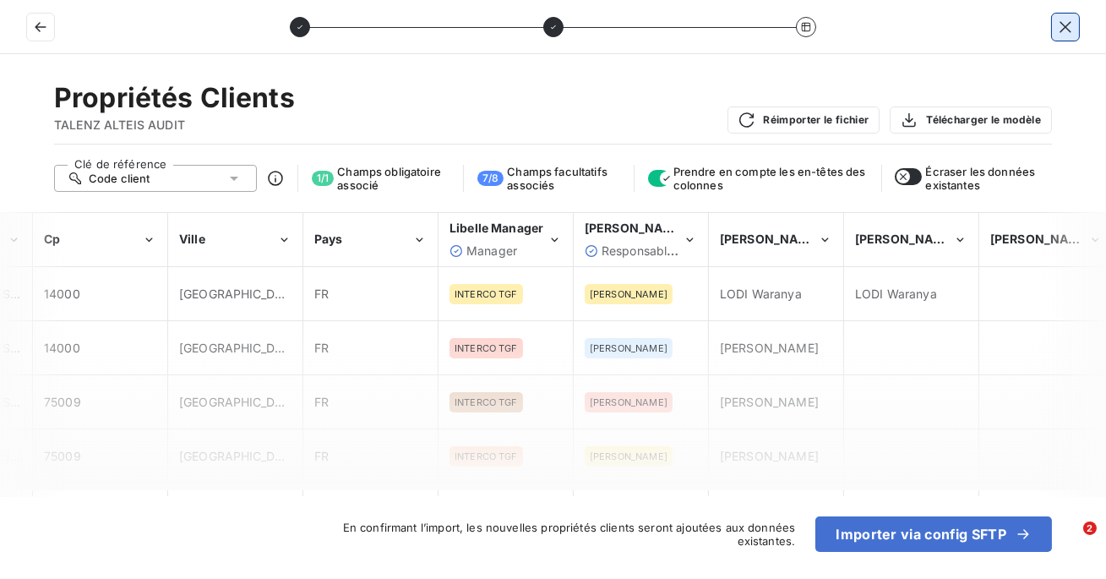
click at [1061, 25] on icon "button" at bounding box center [1065, 27] width 17 height 17
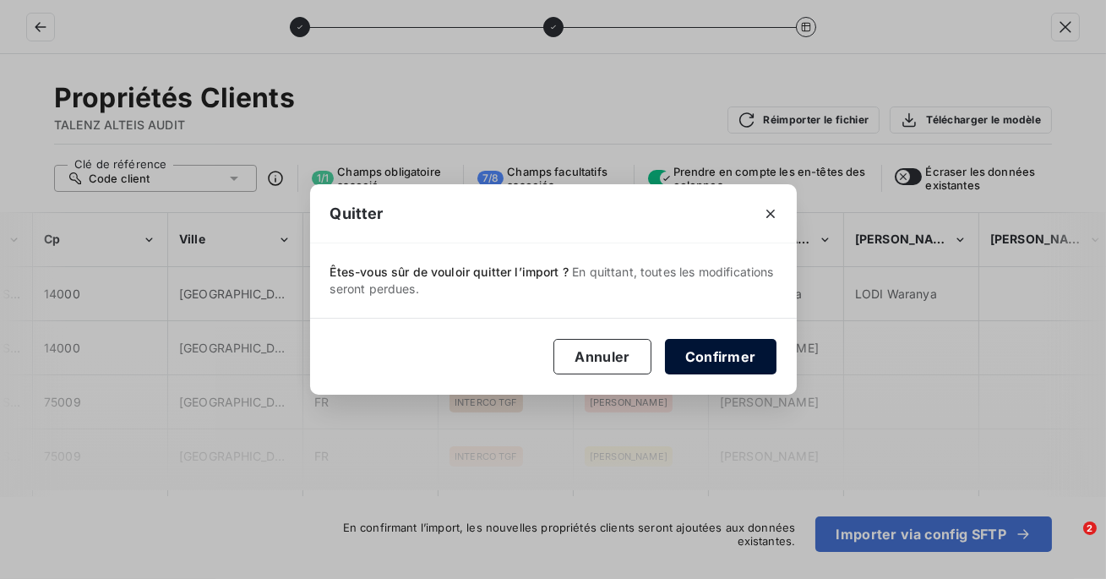
click at [707, 357] on button "Confirmer" at bounding box center [721, 356] width 112 height 35
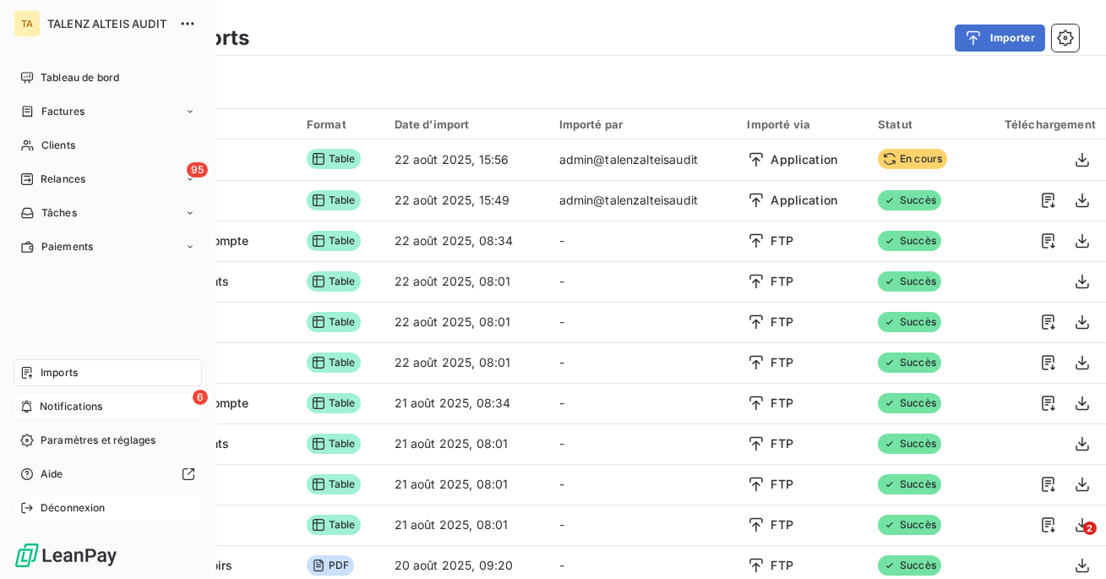
click at [30, 511] on icon at bounding box center [27, 508] width 14 height 14
